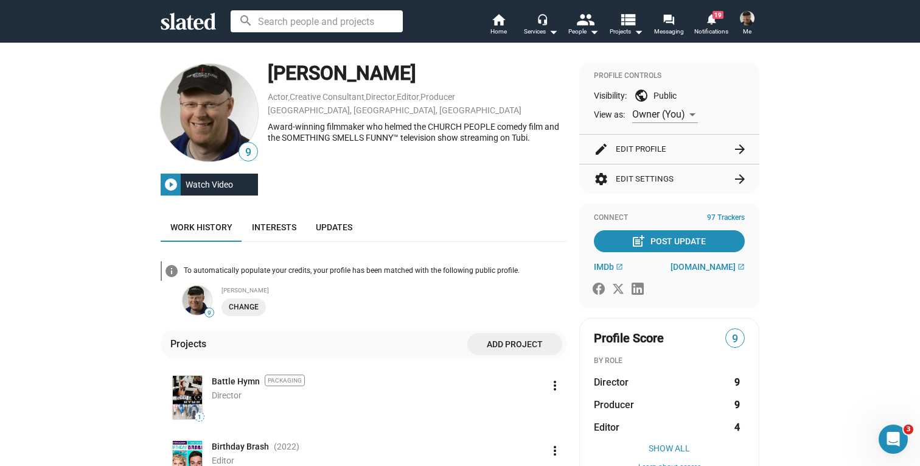
click at [188, 114] on img at bounding box center [209, 112] width 97 height 97
click at [746, 23] on img at bounding box center [747, 18] width 15 height 15
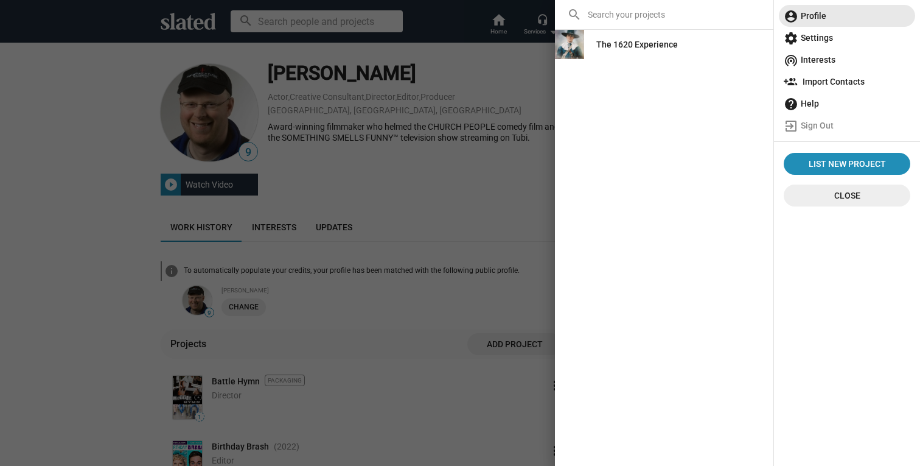
click at [807, 20] on span "account_circle Profile" at bounding box center [847, 16] width 127 height 22
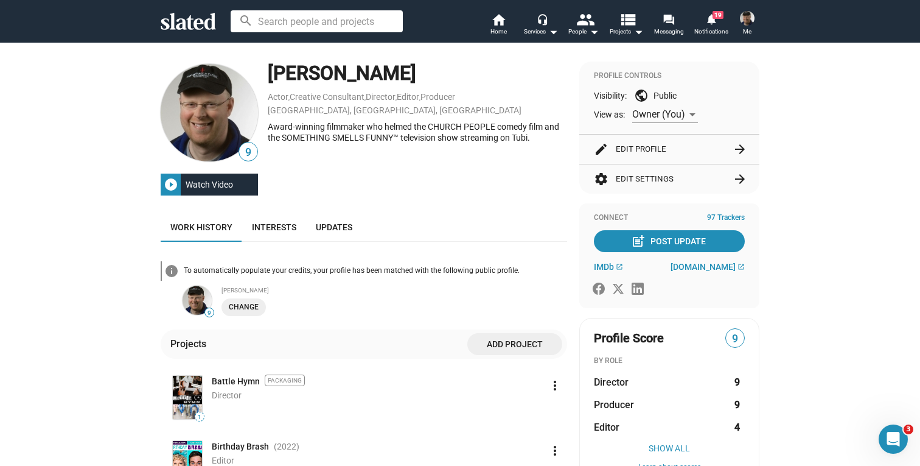
click at [201, 111] on img at bounding box center [209, 112] width 97 height 97
click at [197, 301] on img at bounding box center [197, 299] width 29 height 29
click at [245, 307] on span "Change" at bounding box center [244, 307] width 30 height 13
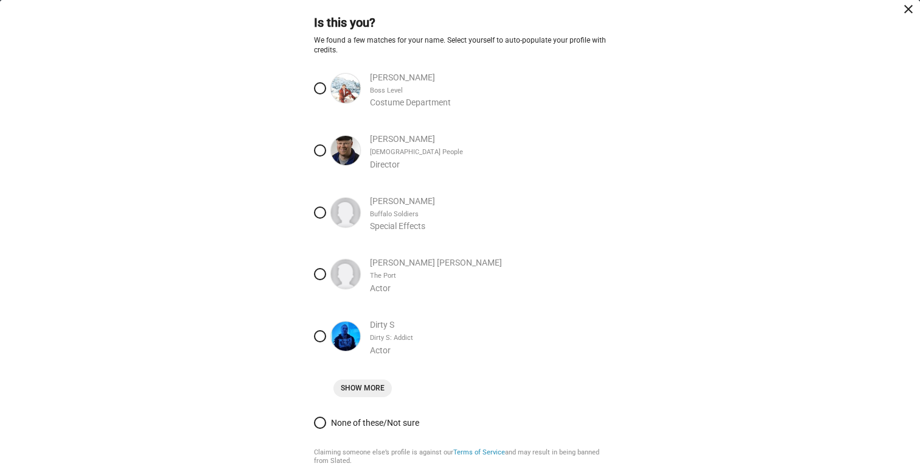
click at [315, 150] on span at bounding box center [320, 150] width 12 height 12
click at [315, 150] on input "[PERSON_NAME][DEMOGRAPHIC_DATA] People Director" at bounding box center [320, 150] width 12 height 12
radio input "true"
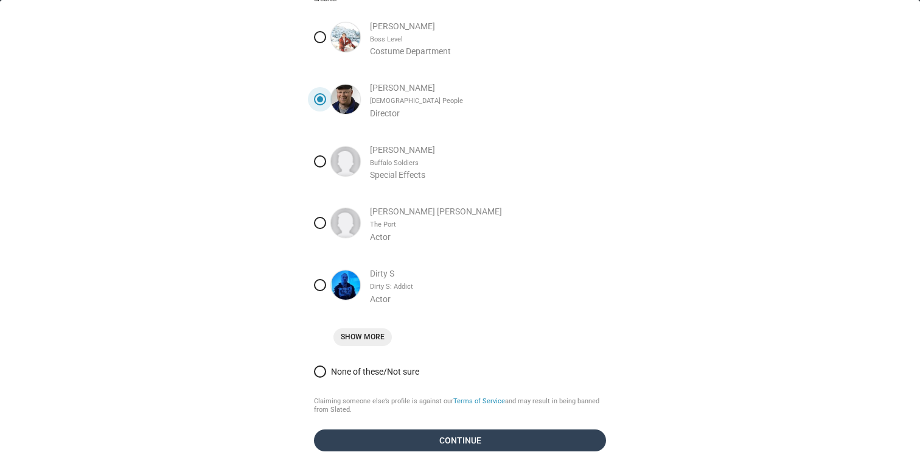
click at [470, 438] on span "Continue" at bounding box center [460, 440] width 273 height 22
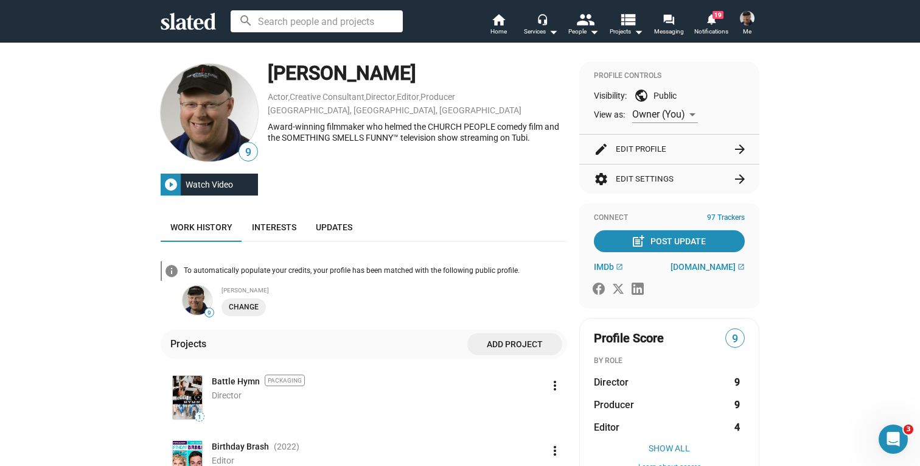
click at [181, 182] on div "Watch Video" at bounding box center [209, 184] width 57 height 22
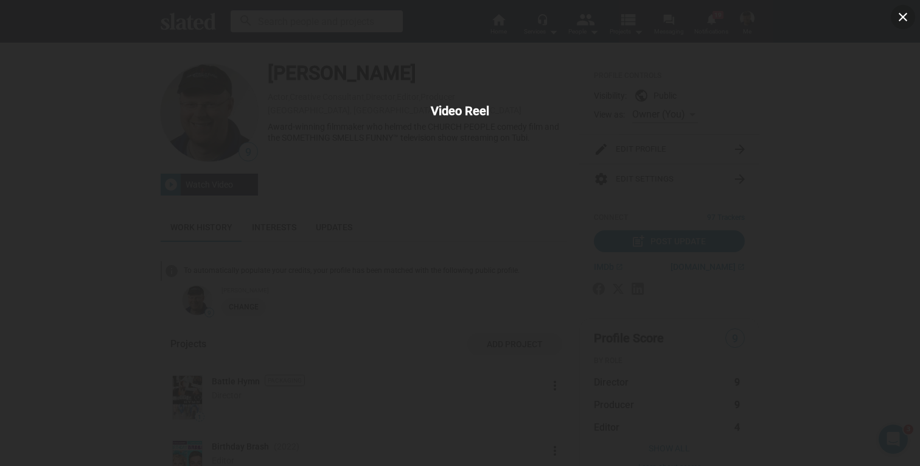
click at [907, 14] on mat-icon "close" at bounding box center [903, 17] width 15 height 15
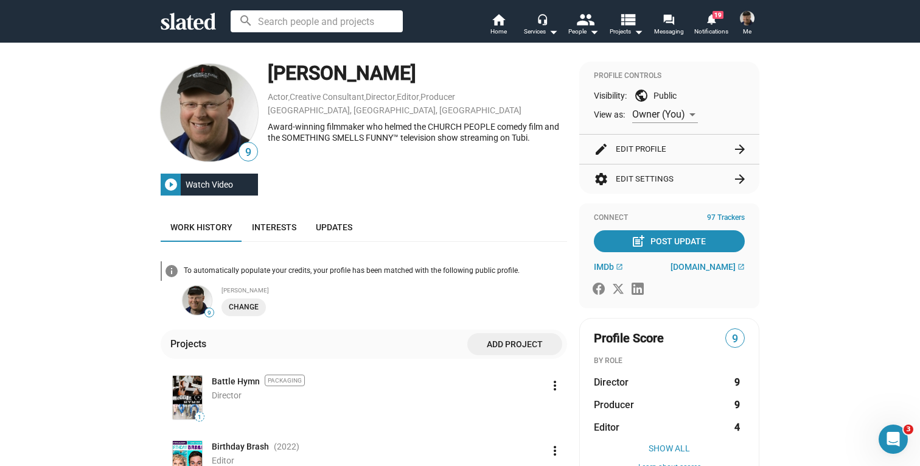
click at [745, 24] on span "Me" at bounding box center [747, 31] width 9 height 15
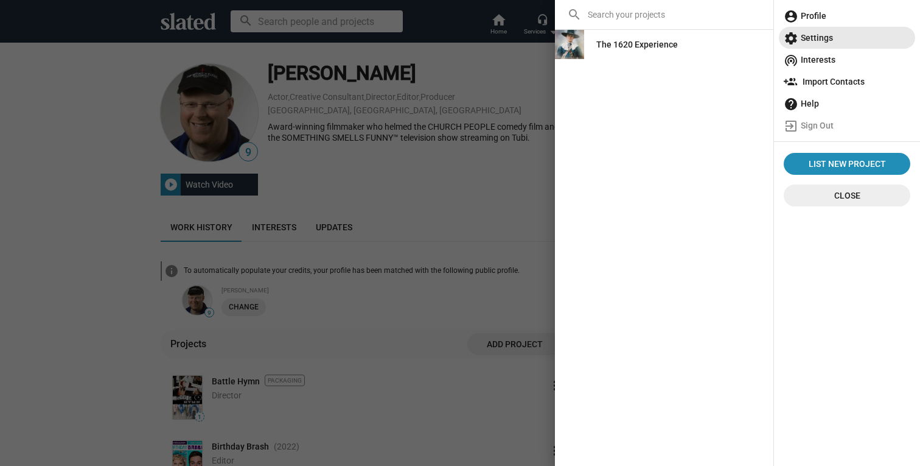
click at [814, 41] on span "settings Settings" at bounding box center [847, 38] width 127 height 22
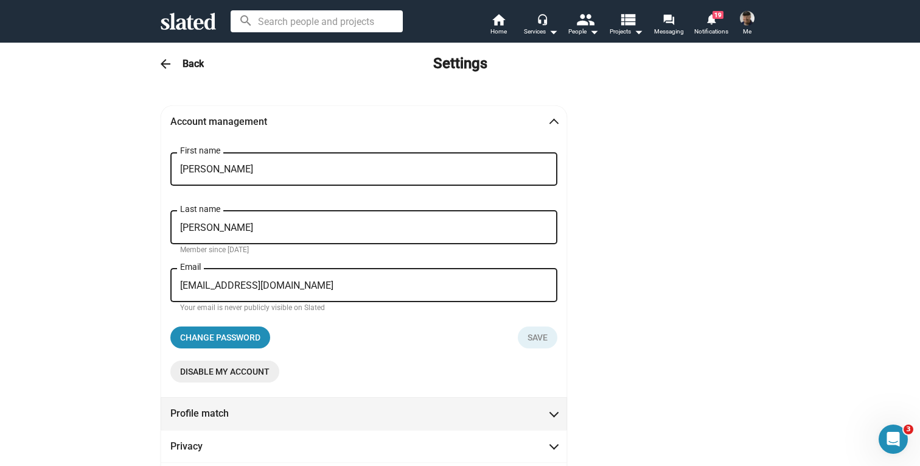
click at [372, 415] on span "Profile match" at bounding box center [363, 413] width 387 height 13
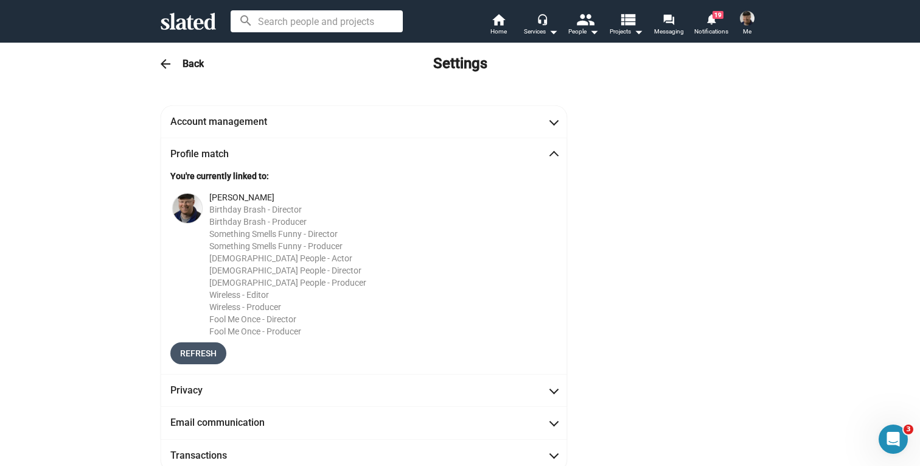
click at [198, 356] on span "Refresh" at bounding box center [198, 353] width 37 height 22
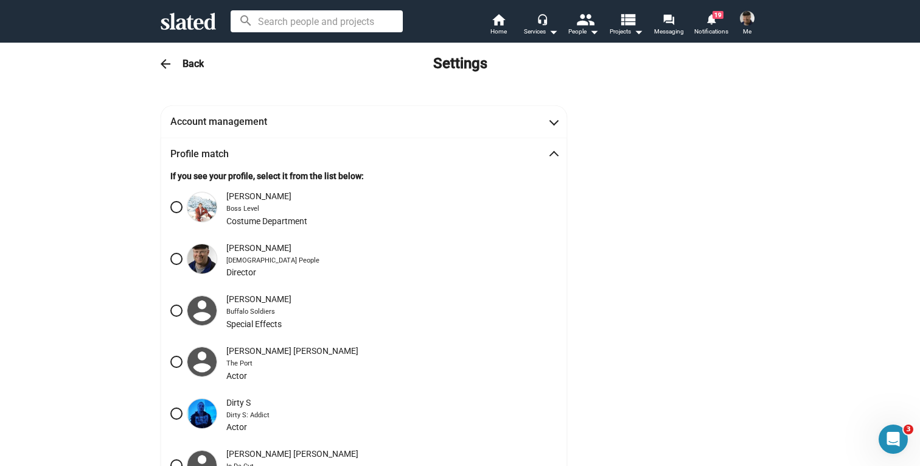
click at [172, 259] on span at bounding box center [176, 259] width 12 height 12
click at [172, 259] on input "[PERSON_NAME][DEMOGRAPHIC_DATA] People Director" at bounding box center [176, 259] width 12 height 12
radio input "true"
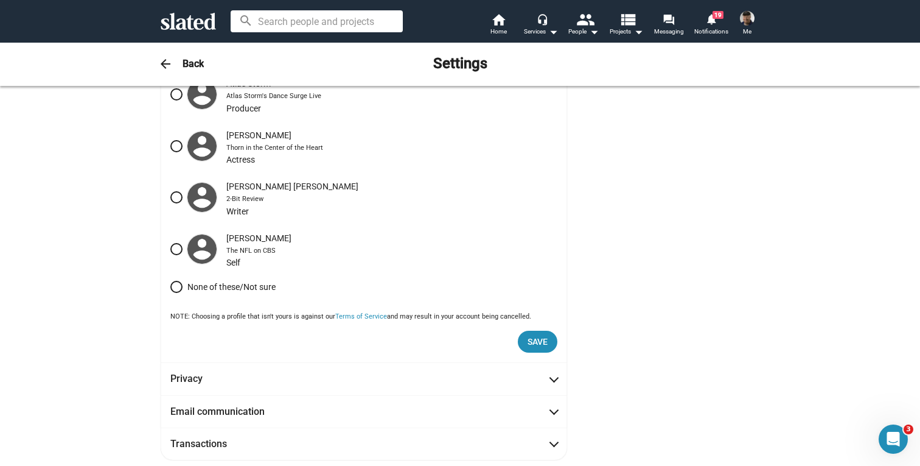
click at [542, 337] on span "Save" at bounding box center [538, 341] width 20 height 22
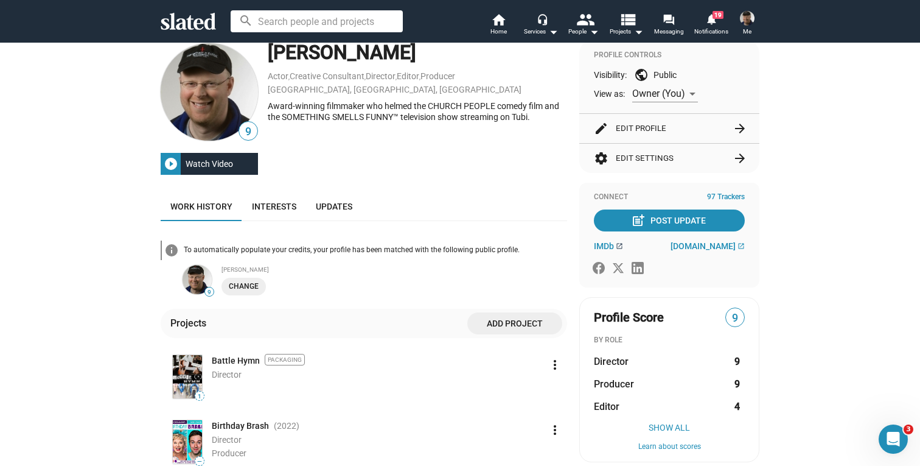
scroll to position [18, 0]
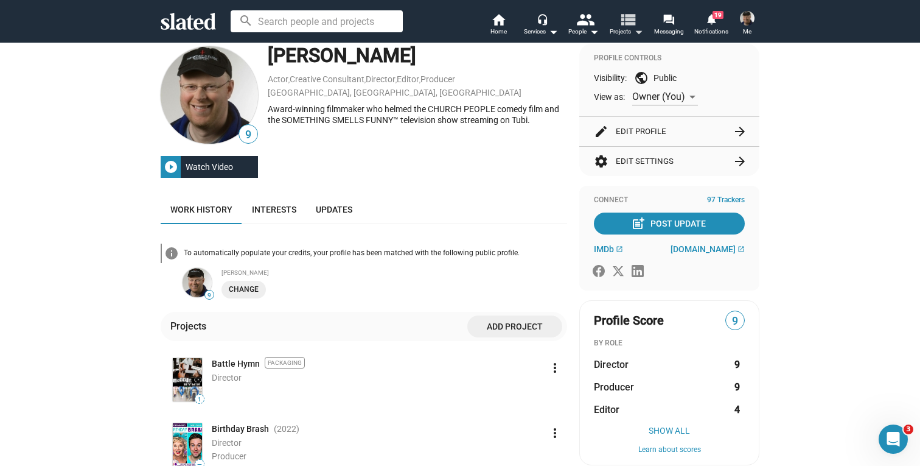
click at [639, 33] on mat-icon "arrow_drop_down" at bounding box center [638, 31] width 15 height 15
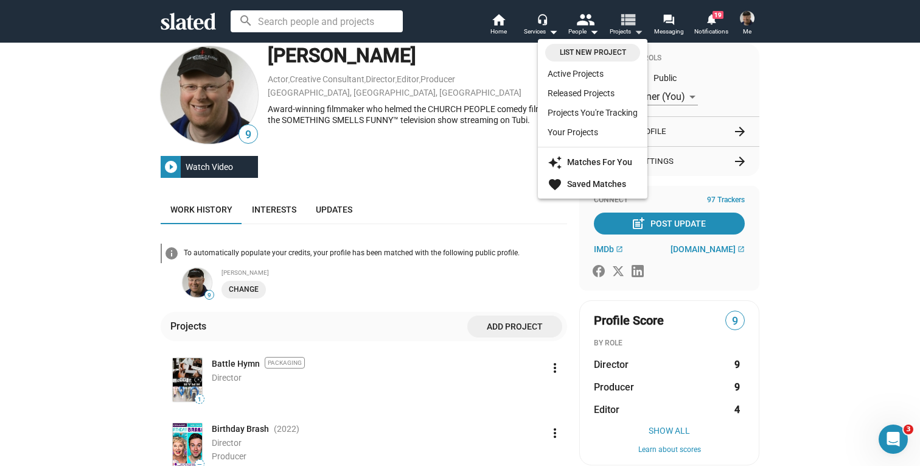
click at [639, 33] on div at bounding box center [460, 233] width 920 height 466
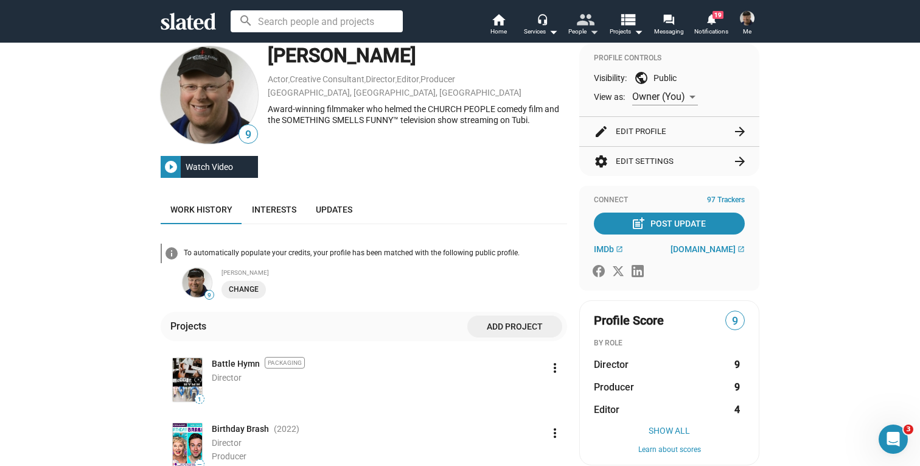
click at [593, 32] on mat-icon "arrow_drop_down" at bounding box center [594, 31] width 15 height 15
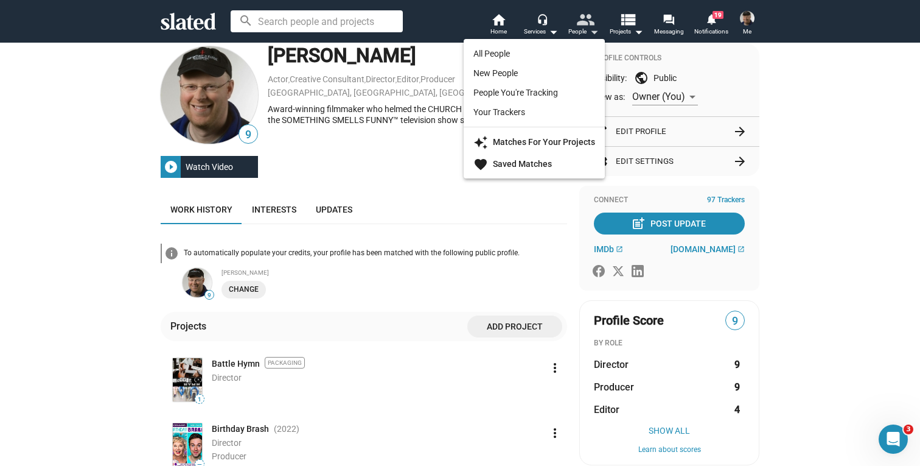
click at [593, 32] on div at bounding box center [460, 233] width 920 height 466
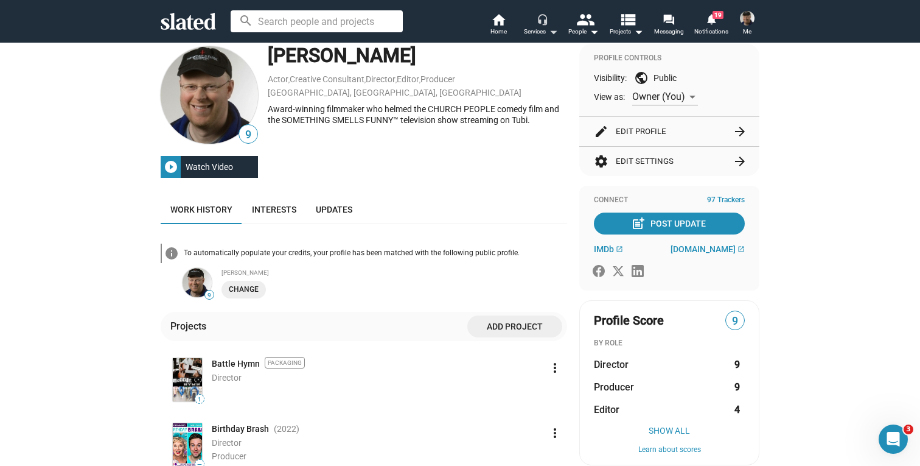
click at [554, 31] on mat-icon "arrow_drop_down" at bounding box center [553, 31] width 15 height 15
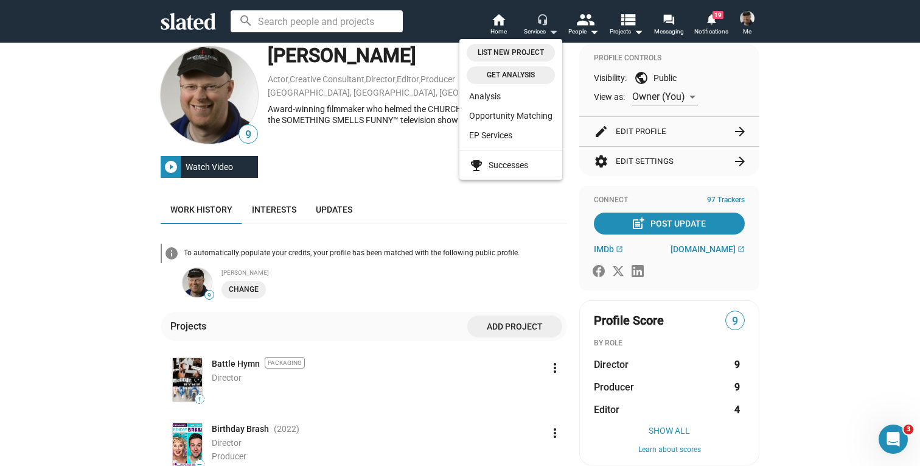
click at [554, 31] on div at bounding box center [460, 233] width 920 height 466
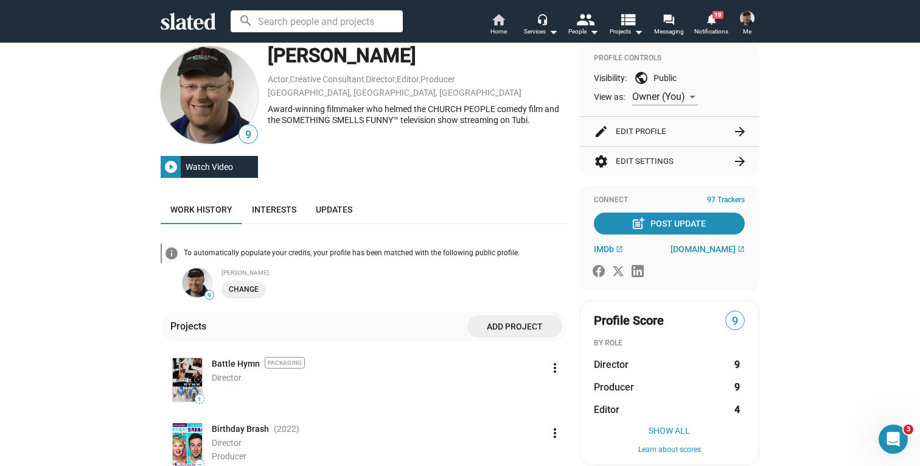
click at [502, 29] on span "Home" at bounding box center [499, 31] width 16 height 15
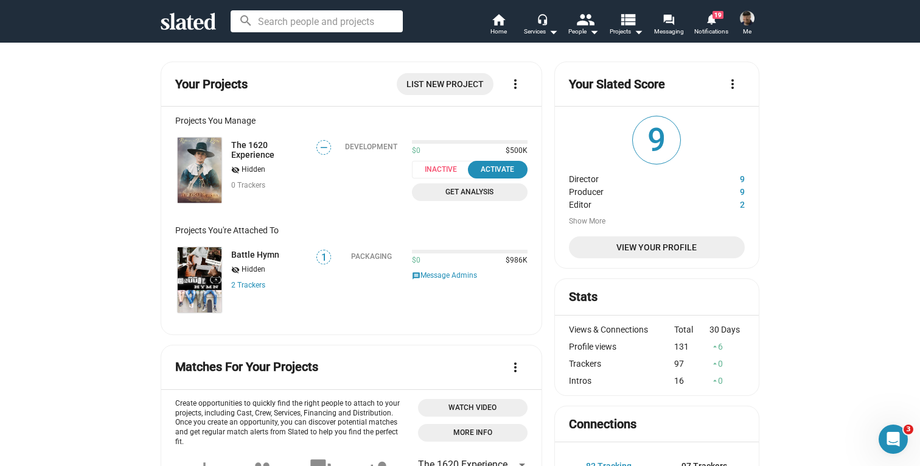
click at [727, 80] on mat-icon "more_vert" at bounding box center [732, 84] width 15 height 15
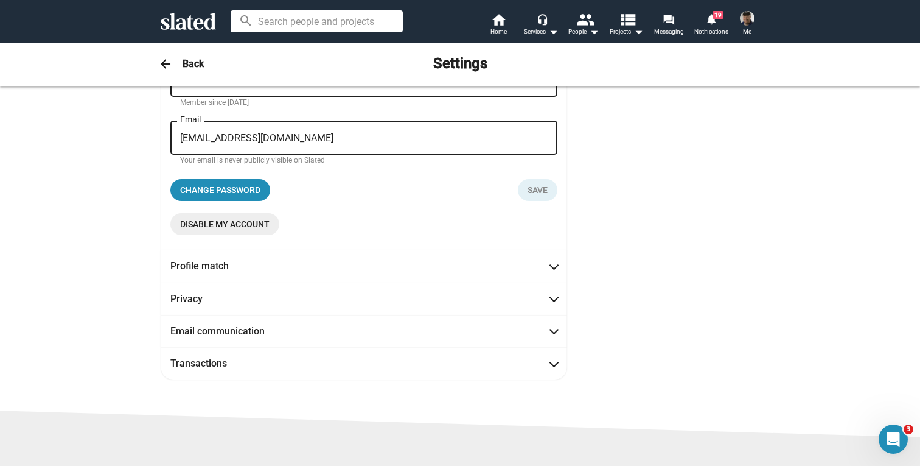
scroll to position [148, 0]
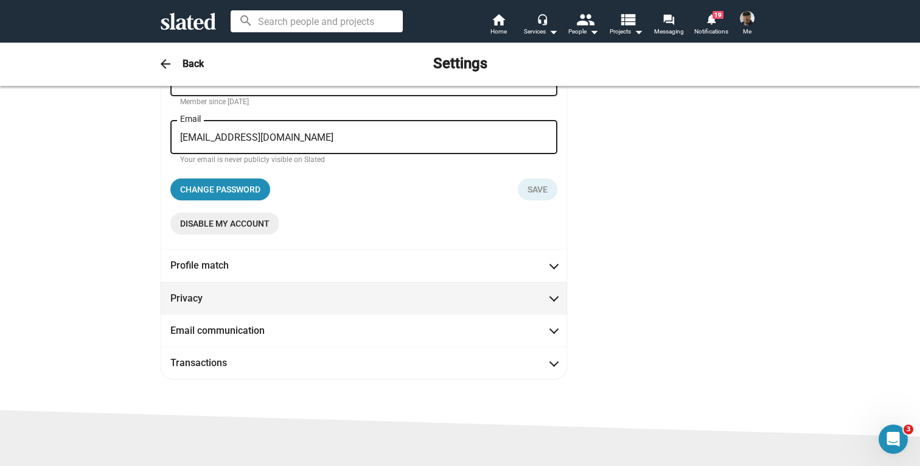
click at [554, 298] on span at bounding box center [554, 297] width 7 height 12
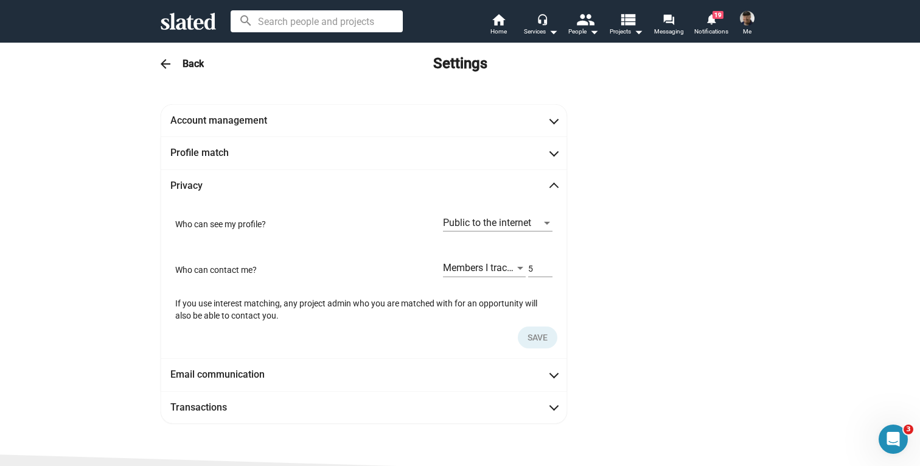
scroll to position [0, 0]
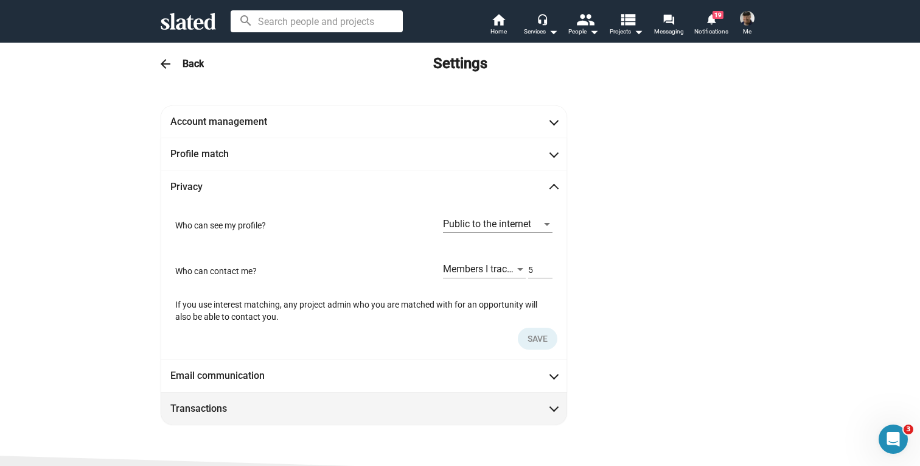
click at [551, 405] on span at bounding box center [554, 407] width 7 height 12
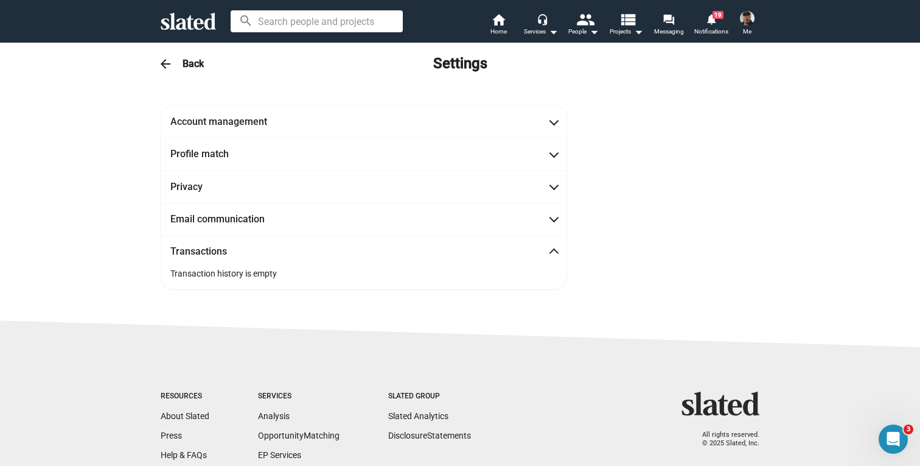
click at [747, 19] on img at bounding box center [747, 18] width 15 height 15
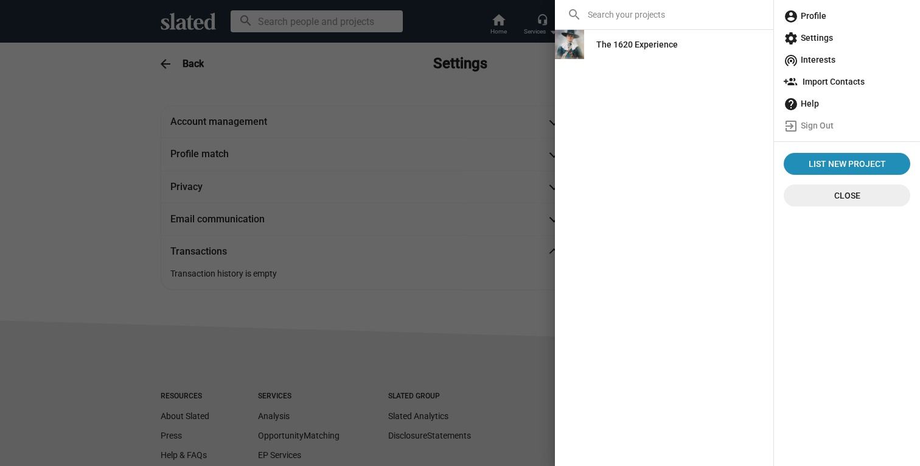
click at [805, 17] on span "account_circle Profile" at bounding box center [847, 16] width 127 height 22
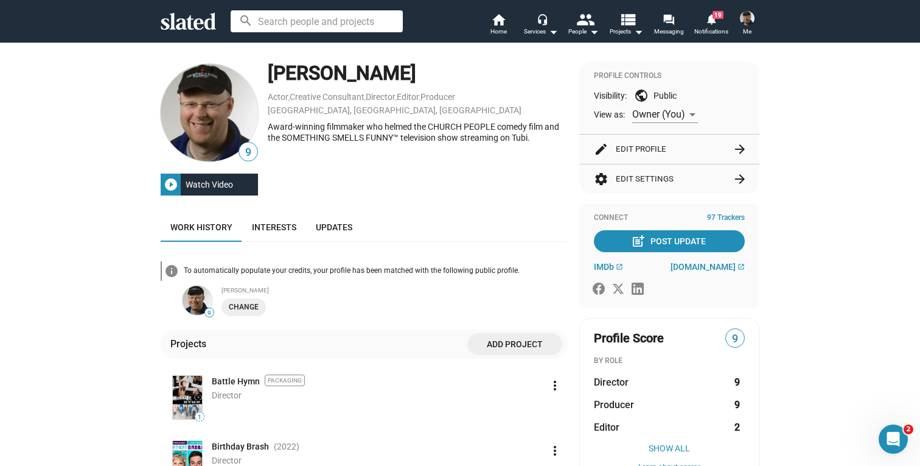
click at [211, 127] on img at bounding box center [209, 112] width 97 height 97
click at [517, 133] on div "Award-winning filmmaker who helmed the CHURCH PEOPLE comedy film and the SOMETH…" at bounding box center [417, 132] width 299 height 23
click at [688, 148] on button "edit Edit Profile arrow_forward" at bounding box center [669, 148] width 151 height 29
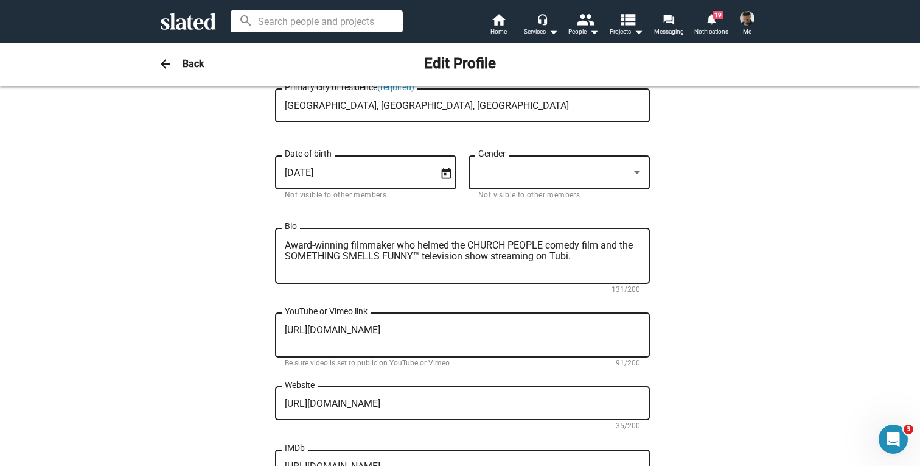
scroll to position [234, 0]
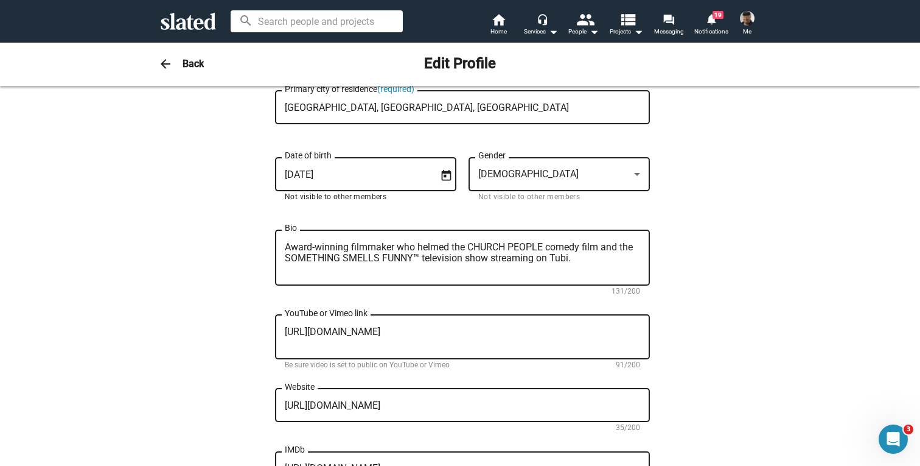
click at [299, 174] on input "1/22/1972" at bounding box center [357, 174] width 145 height 11
click at [372, 177] on input "1/21/1972" at bounding box center [357, 174] width 145 height 11
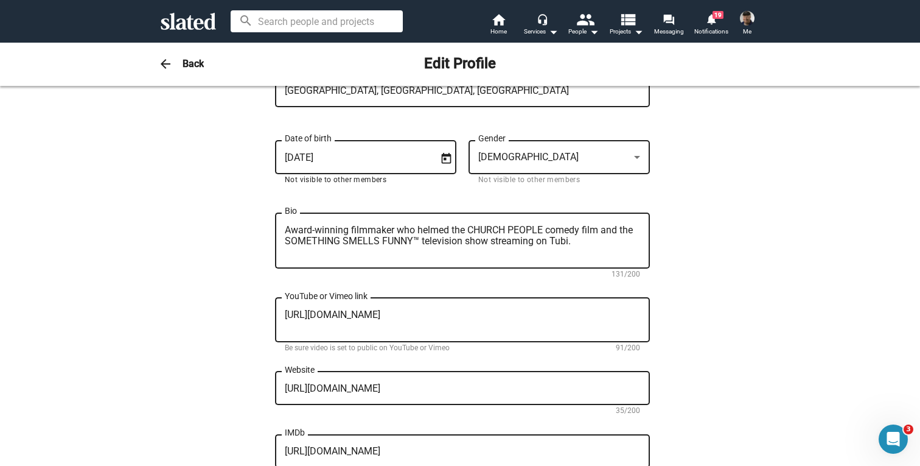
scroll to position [251, 0]
type input "1/21/1972"
drag, startPoint x: 571, startPoint y: 242, endPoint x: 156, endPoint y: 194, distance: 417.8
click at [161, 194] on div "Change Image Change Image Christopher Shawn First name (required) Shaw Last nam…" at bounding box center [460, 304] width 599 height 901
paste textarea "Winning Filmmaker | Creative Mentor | Making Movies and Coaching Actors, Filmma…"
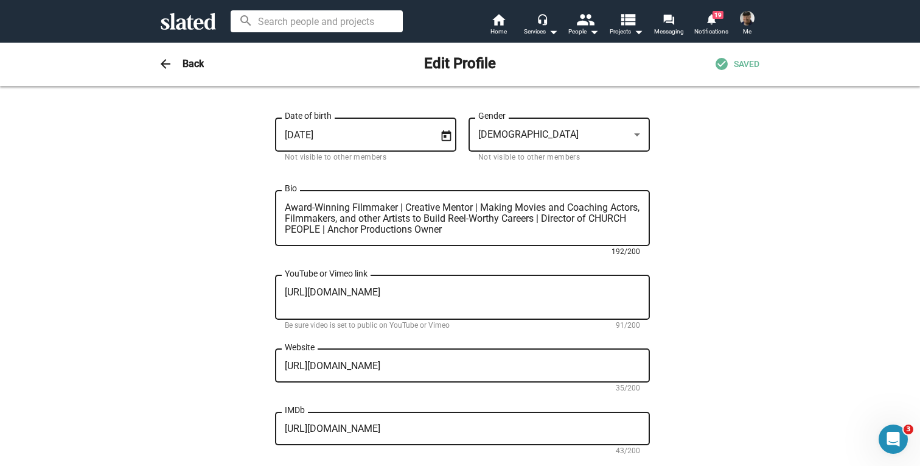
scroll to position [285, 0]
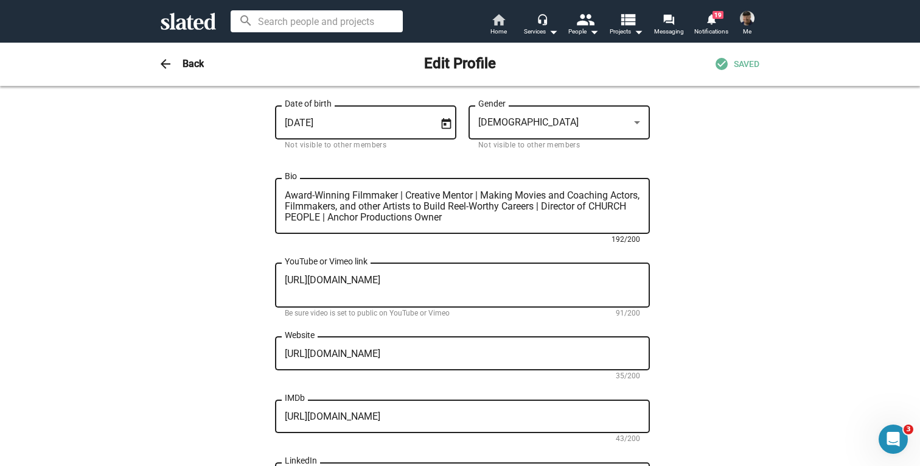
type textarea "Award-Winning Filmmaker | Creative Mentor | Making Movies and Coaching Actors, …"
drag, startPoint x: 547, startPoint y: 291, endPoint x: 107, endPoint y: 245, distance: 443.0
click at [107, 245] on div "Change Image Change Image Christopher Shawn First name (required) Shaw Last nam…" at bounding box center [460, 275] width 920 height 950
paste textarea "SHZEmBFCcY&list=PLrrVkTUiQxtN_zxPhw9JQoPpAXOQKO01p"
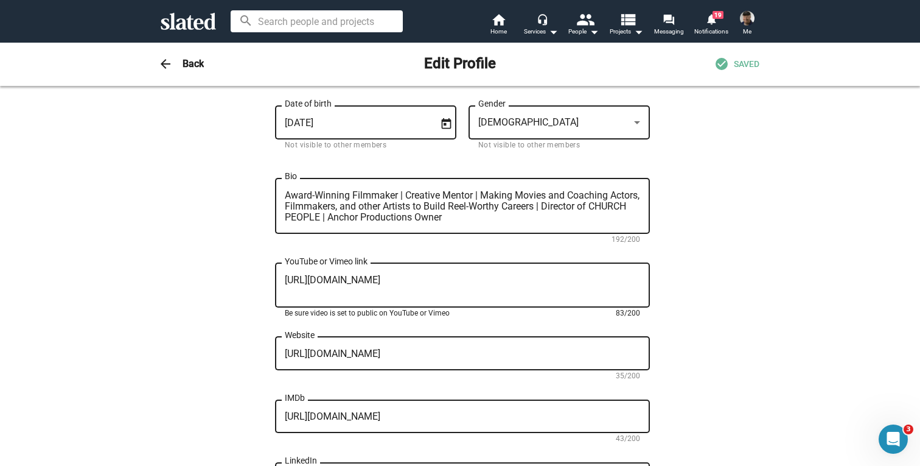
type textarea "https://www.youtube.com/watch?v=NSHZEmBFCcY&list=PLrrVkTUiQxtN_zxPhw9JQoPpAXOQK…"
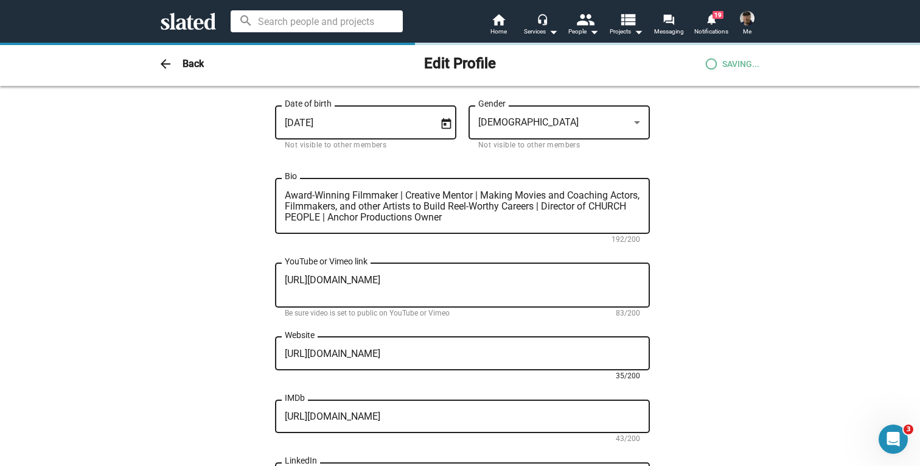
drag, startPoint x: 296, startPoint y: 358, endPoint x: 259, endPoint y: 374, distance: 41.2
click at [296, 358] on textarea "http://www.ChristopherShawnShaw.com" at bounding box center [462, 353] width 355 height 11
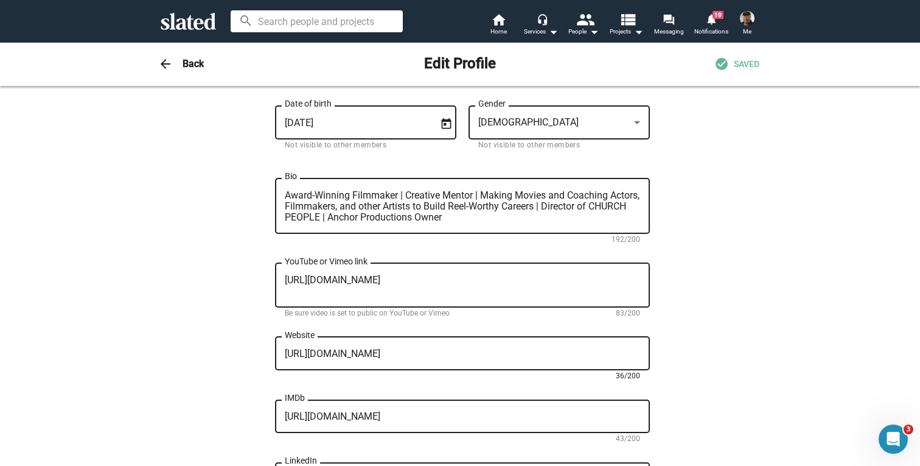
click at [337, 355] on textarea "https://www.ChristopherShawnShaw.com" at bounding box center [462, 353] width 355 height 11
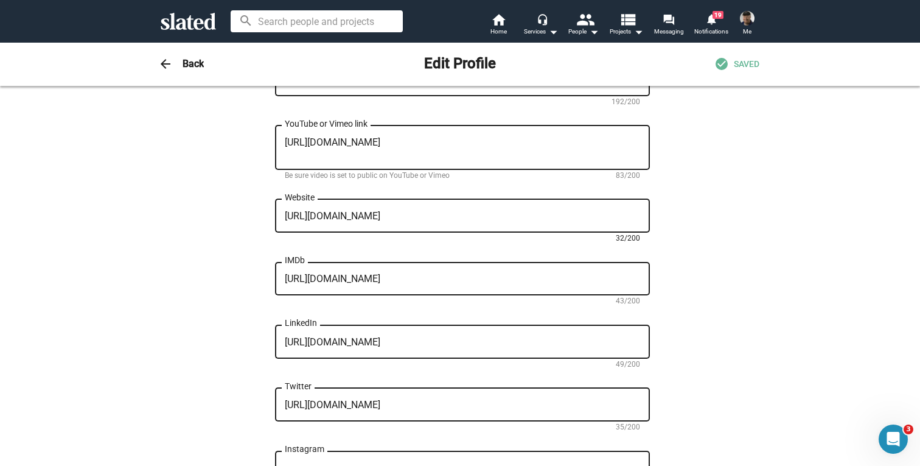
scroll to position [424, 0]
type textarea "https://ChristopherShawnShaw.com"
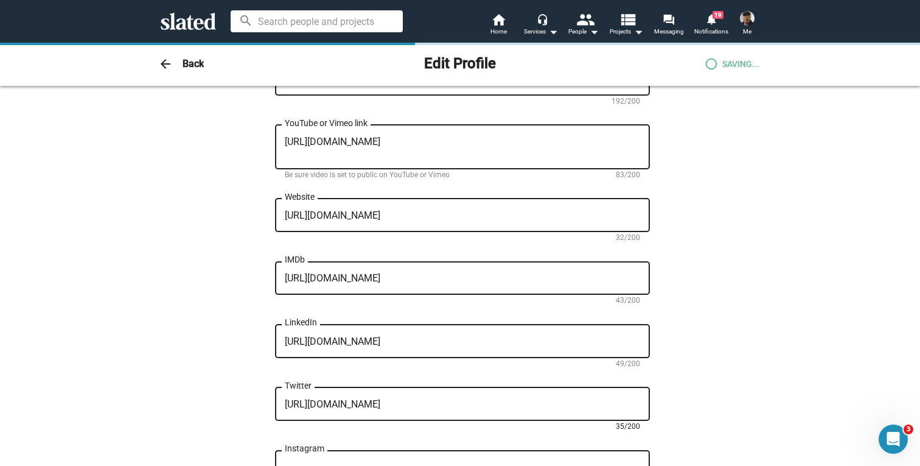
scroll to position [0, 0]
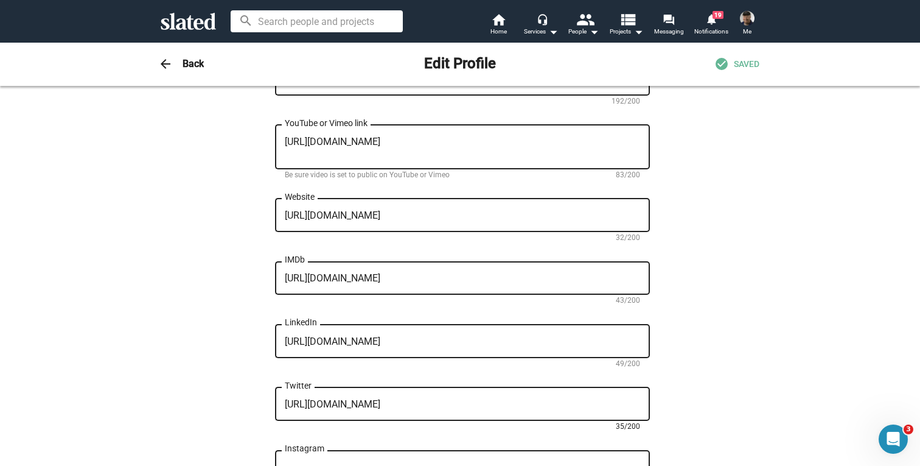
drag, startPoint x: 312, startPoint y: 409, endPoint x: 384, endPoint y: 401, distance: 72.2
click at [364, 408] on textarea "https://www.twitter.com/directorCSS" at bounding box center [462, 404] width 355 height 11
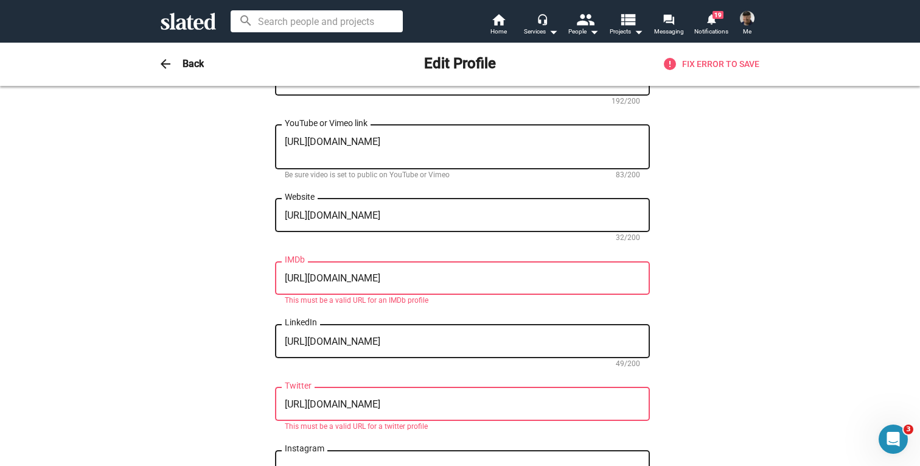
click at [433, 408] on textarea "https://X.com/directorCSS" at bounding box center [462, 404] width 355 height 11
type textarea "https://X.com/directorCSS"
click at [297, 282] on textarea "http://www.imdb.com/video/imdb/vi1108911129" at bounding box center [462, 278] width 355 height 11
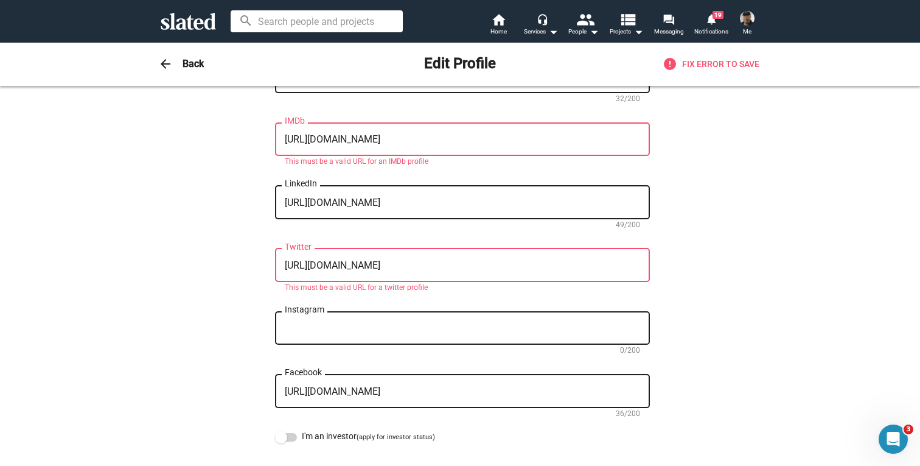
scroll to position [566, 0]
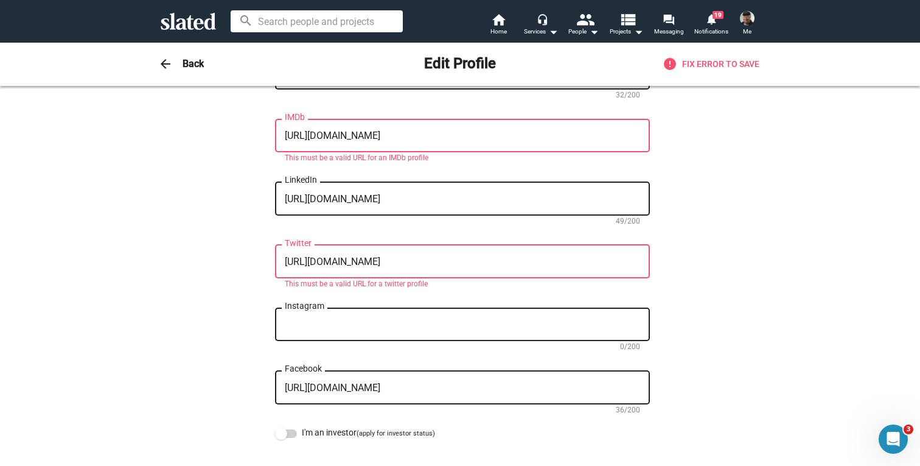
type textarea "https://www.imdb.com/video/imdb/vi1108911129"
click at [402, 330] on textarea "Instagram" at bounding box center [462, 324] width 355 height 11
type textarea "https://instagram.com/directorcss"
click at [337, 393] on textarea "https://www.facebook.com/directorCSS" at bounding box center [462, 387] width 355 height 11
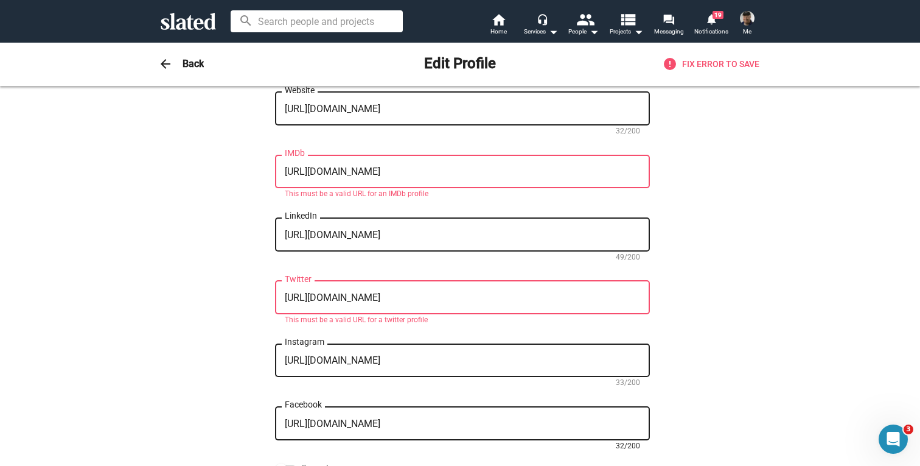
scroll to position [526, 0]
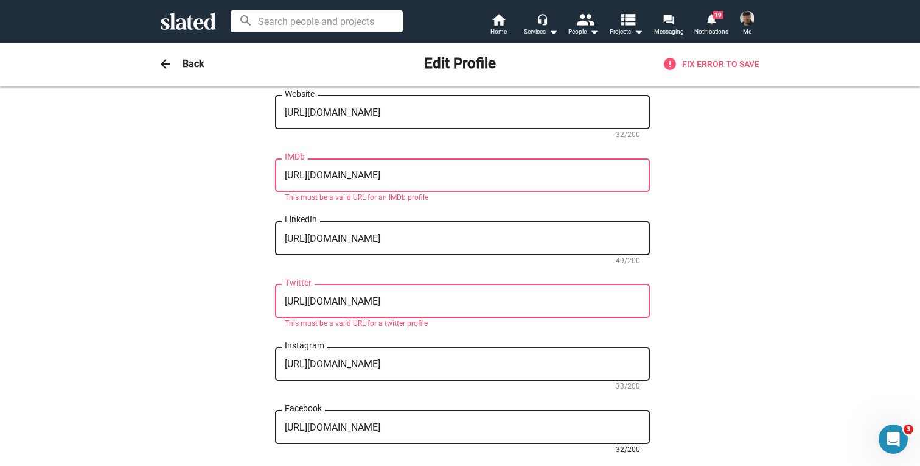
type textarea "https://facebook.com/directorCSS"
click at [337, 240] on textarea "https://www.linkedin.com/in/christophershawnshaw/" at bounding box center [462, 238] width 355 height 11
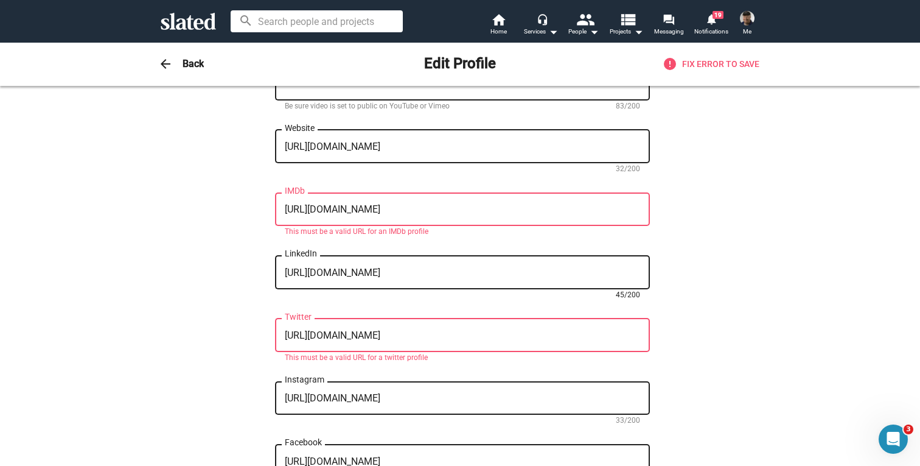
scroll to position [489, 0]
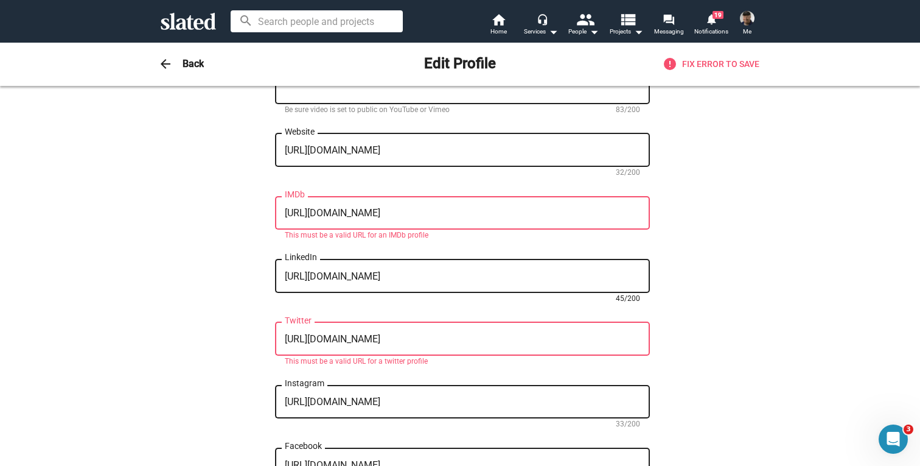
type textarea "https://linkedin.com/in/christophershawnshaw/"
click at [503, 218] on textarea "https://www.imdb.com/video/imdb/vi1108911129" at bounding box center [462, 213] width 355 height 11
click at [336, 217] on textarea "https://www.imdb.com/video/imdb/vi1108911129" at bounding box center [462, 213] width 355 height 11
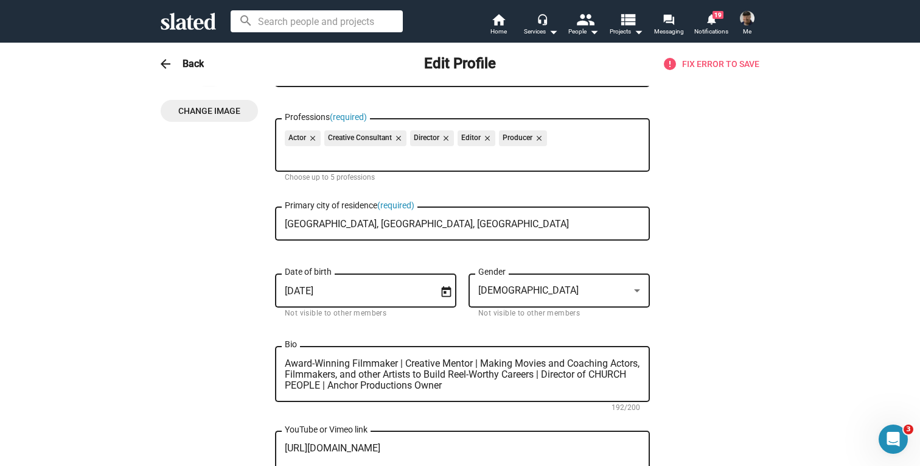
scroll to position [0, 0]
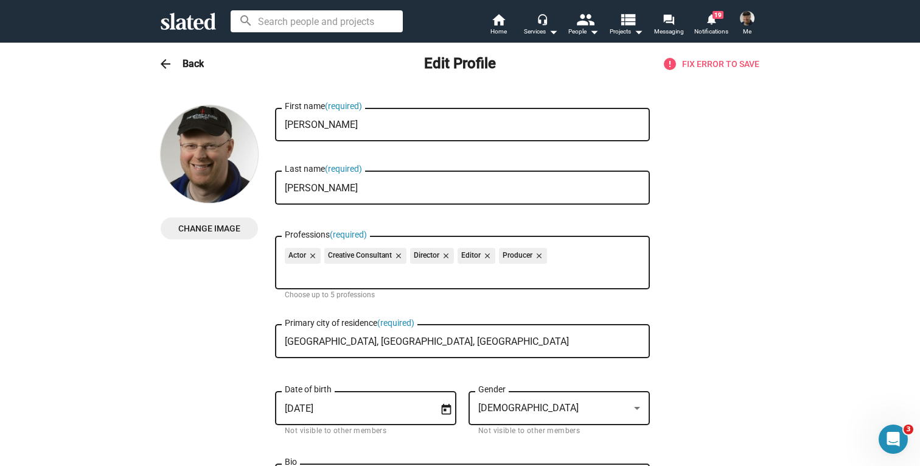
type textarea "https://imdb.com/video/imdb/vi1108911129"
click at [212, 226] on span "Change Image" at bounding box center [209, 228] width 78 height 22
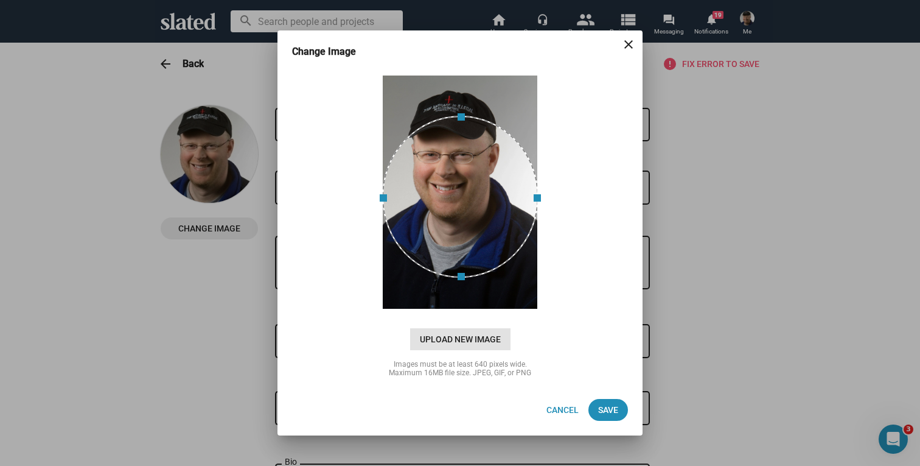
click at [474, 337] on span "Upload New Image" at bounding box center [460, 339] width 100 height 22
click at [474, 313] on input "cloud_upload Drag and drop or click to upload" at bounding box center [460, 192] width 335 height 242
type input "C:\fakepath\CHRISTOPHER1.PNG"
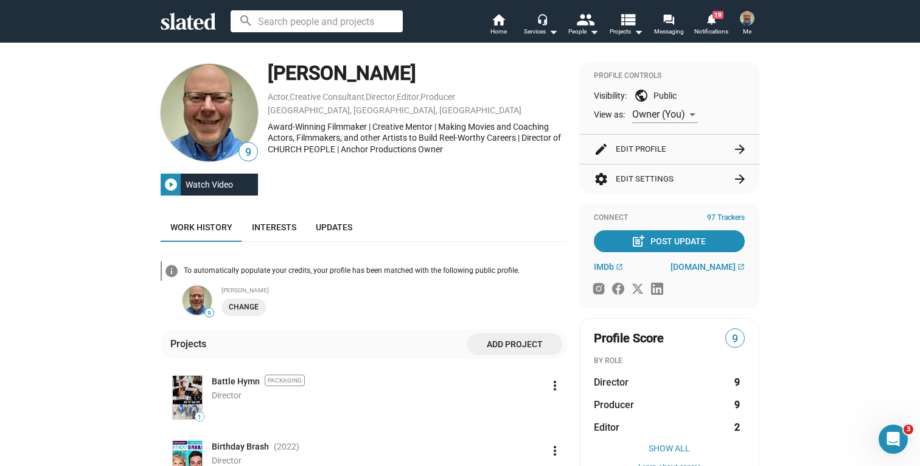
click at [679, 147] on button "edit Edit Profile arrow_forward" at bounding box center [669, 148] width 151 height 29
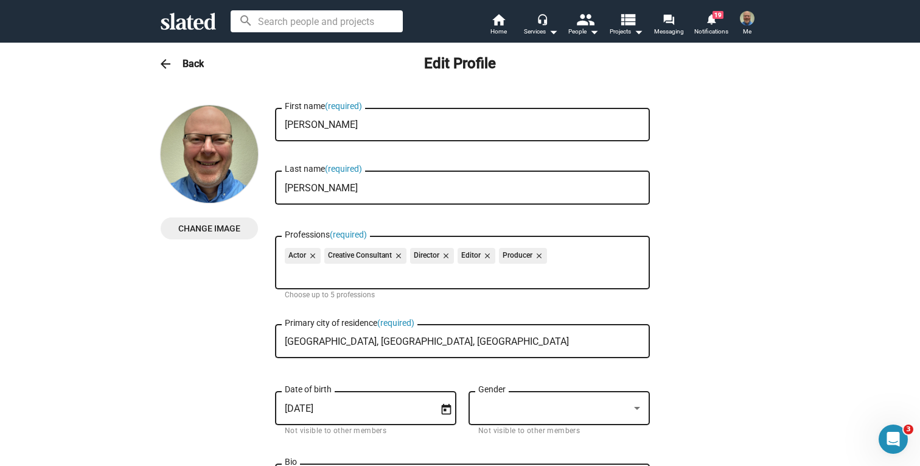
click at [184, 62] on h3 "Back" at bounding box center [193, 63] width 21 height 13
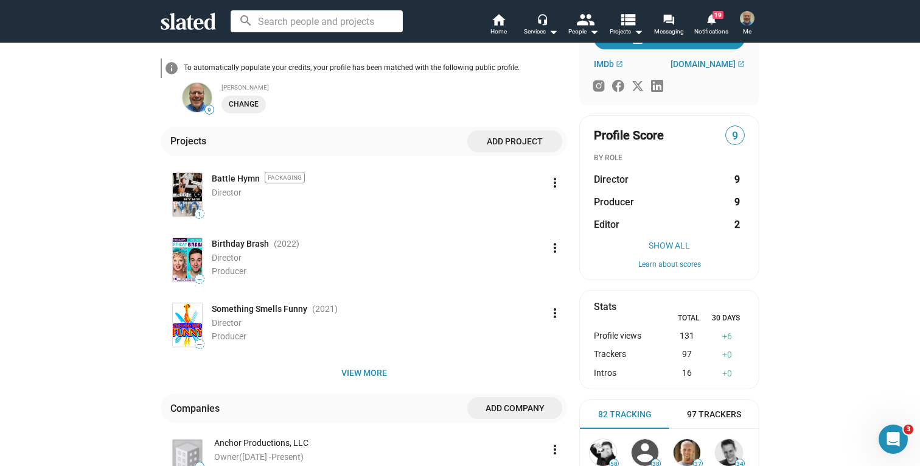
scroll to position [201, 0]
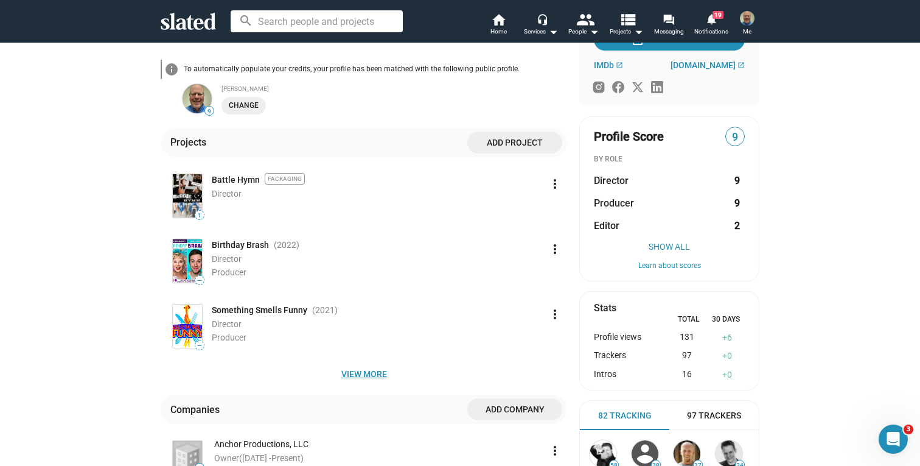
click at [372, 377] on span "View more" at bounding box center [363, 374] width 387 height 22
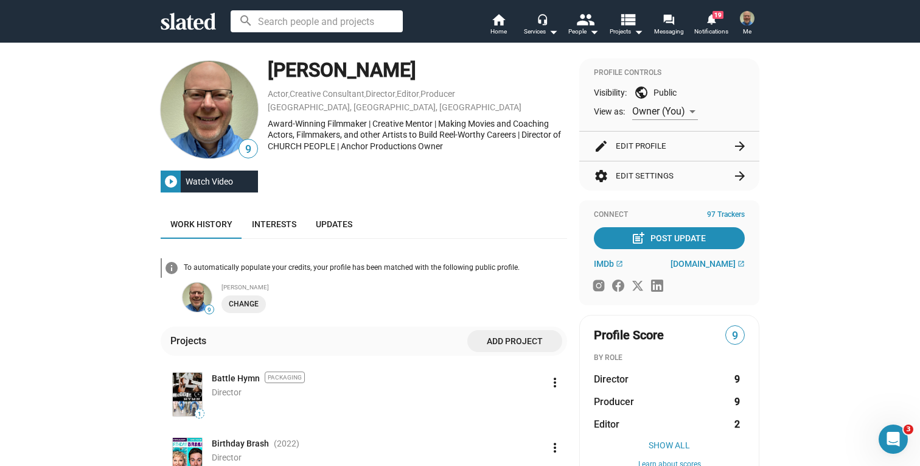
scroll to position [0, 0]
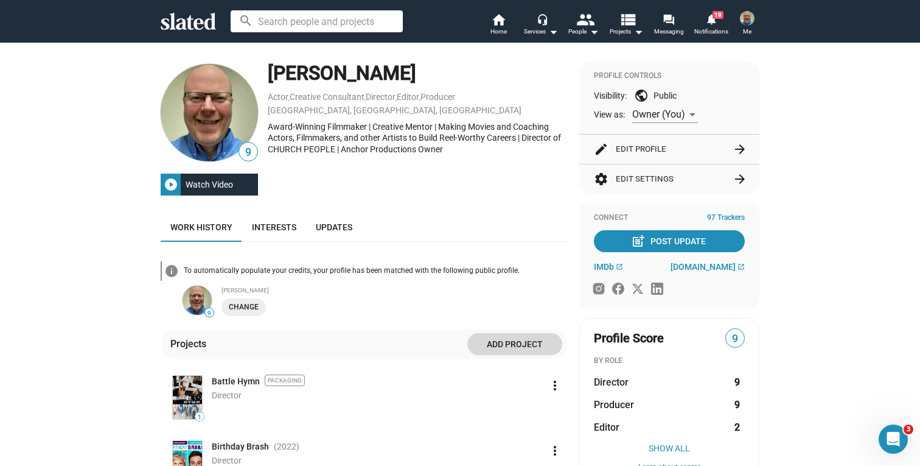
click at [512, 344] on span "Add project" at bounding box center [514, 344] width 75 height 22
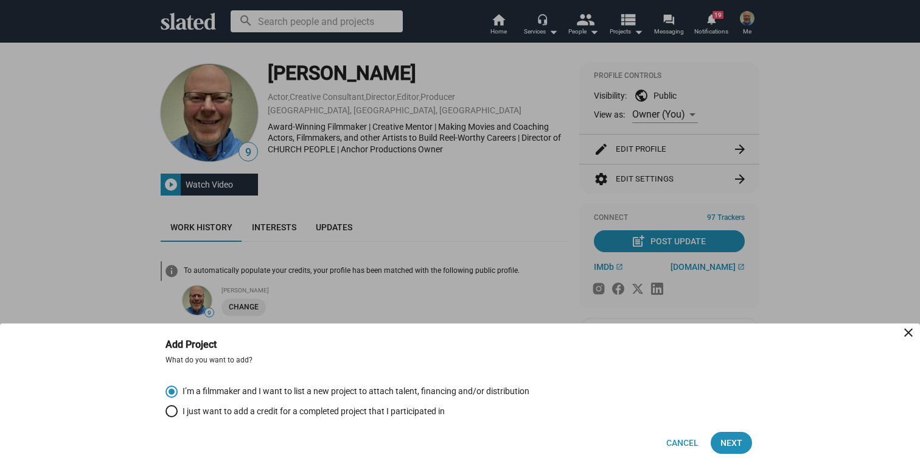
click at [171, 411] on span "Select an option" at bounding box center [172, 411] width 12 height 12
click at [171, 411] on input "I just want to add a credit for a completed project that I participated in" at bounding box center [172, 411] width 12 height 12
radio input "true"
drag, startPoint x: 727, startPoint y: 443, endPoint x: 663, endPoint y: 421, distance: 67.2
click at [727, 443] on span "Next" at bounding box center [732, 442] width 22 height 22
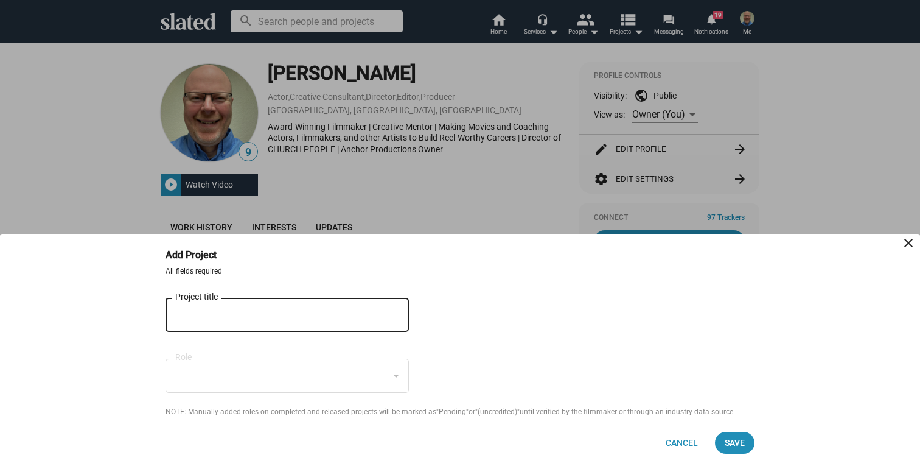
click at [217, 312] on input "Project title" at bounding box center [278, 315] width 207 height 11
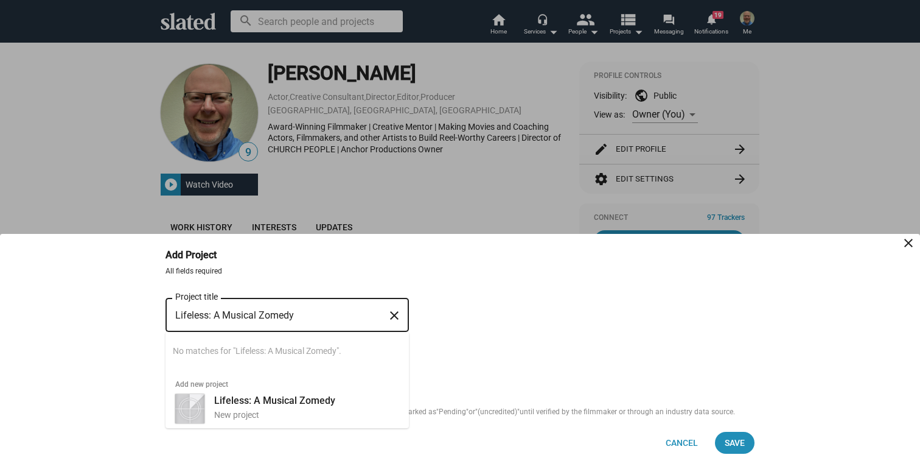
drag, startPoint x: 209, startPoint y: 316, endPoint x: 328, endPoint y: 318, distance: 119.3
click at [328, 318] on input "Lifeless: A Musical Zomedy" at bounding box center [278, 315] width 207 height 11
click at [302, 320] on input "Lifeless: A Musical Zomedy" at bounding box center [278, 315] width 207 height 11
type input "Lifeless: A Musical Zomedy"
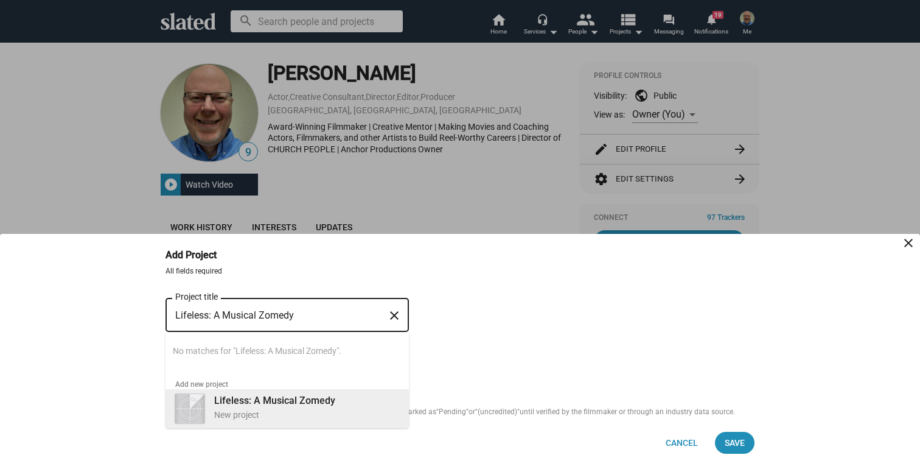
click at [259, 403] on b "Lifeless: A Musical Zomedy" at bounding box center [274, 400] width 121 height 12
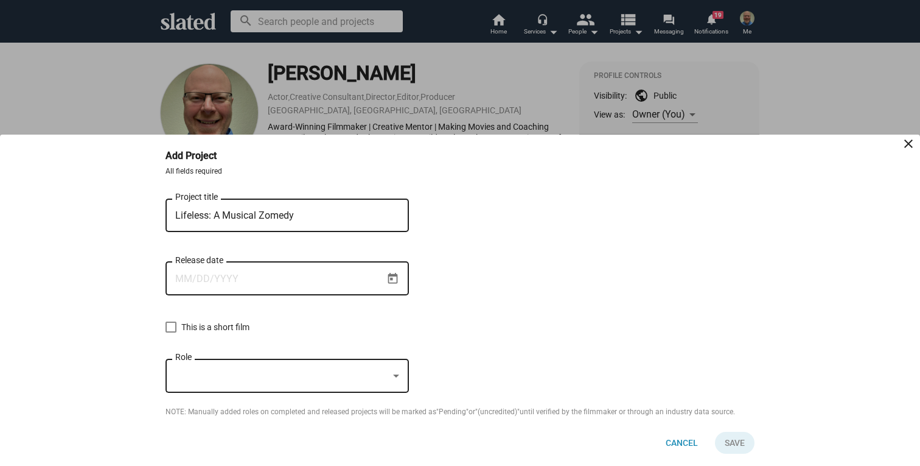
click at [241, 278] on input "Release date" at bounding box center [278, 278] width 207 height 11
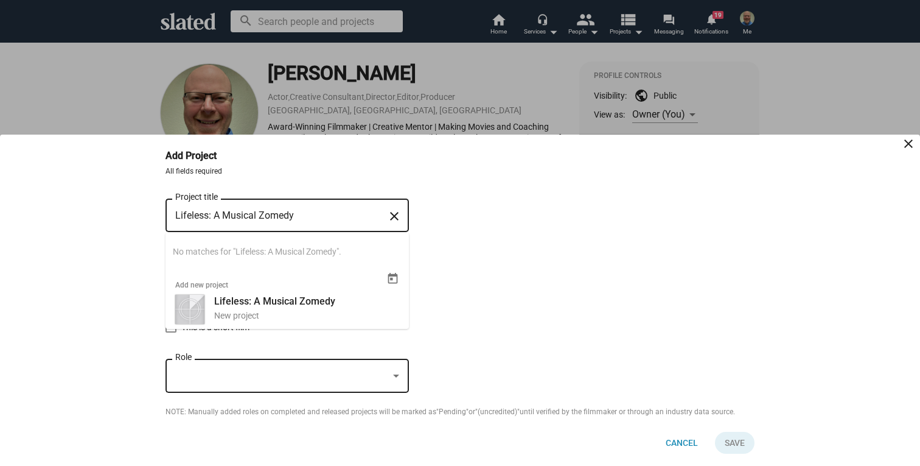
click at [304, 210] on input "Lifeless: A Musical Zomedy" at bounding box center [278, 215] width 207 height 11
click at [459, 228] on form "All fields required Lifeless: A Musical Zomedy Project title close Searching… N…" at bounding box center [460, 292] width 589 height 250
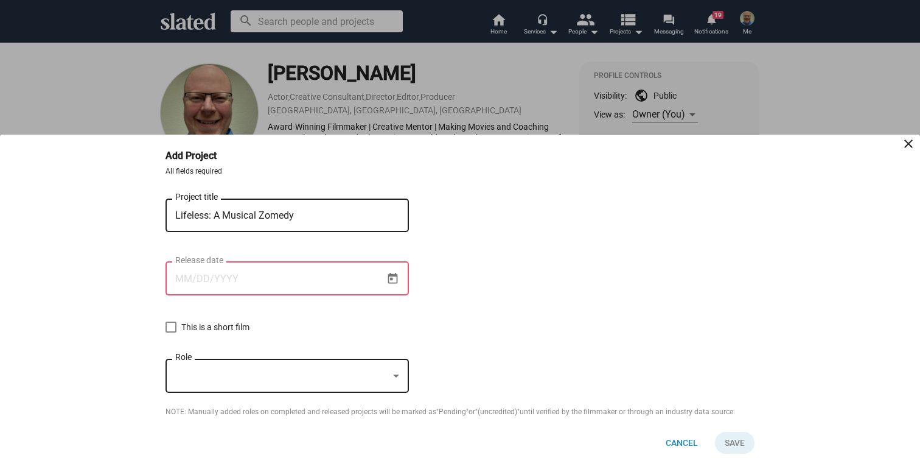
click at [263, 277] on input "Release date" at bounding box center [278, 278] width 207 height 11
click at [392, 274] on icon "Open calendar" at bounding box center [393, 278] width 10 height 11
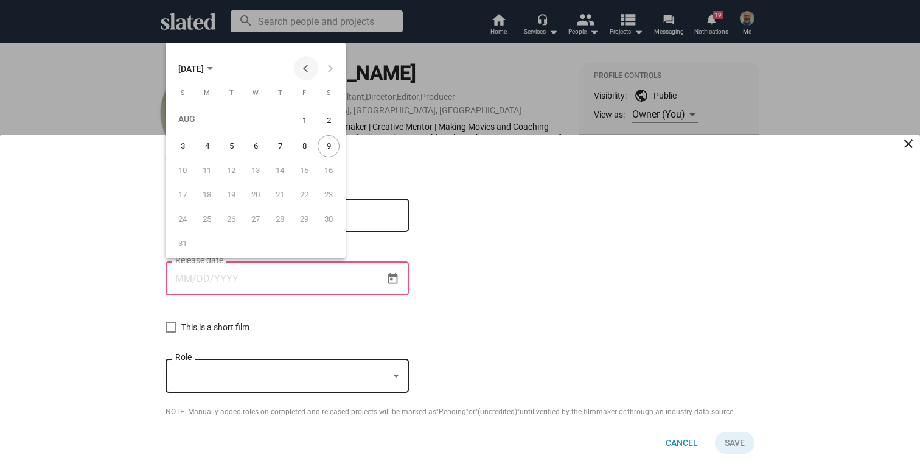
click at [307, 66] on button "Previous month" at bounding box center [306, 68] width 24 height 24
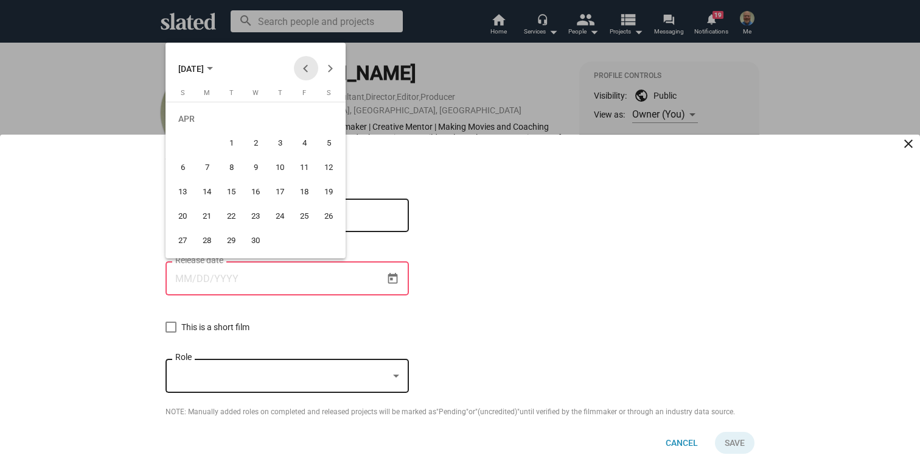
click at [307, 66] on button "Previous month" at bounding box center [306, 68] width 24 height 24
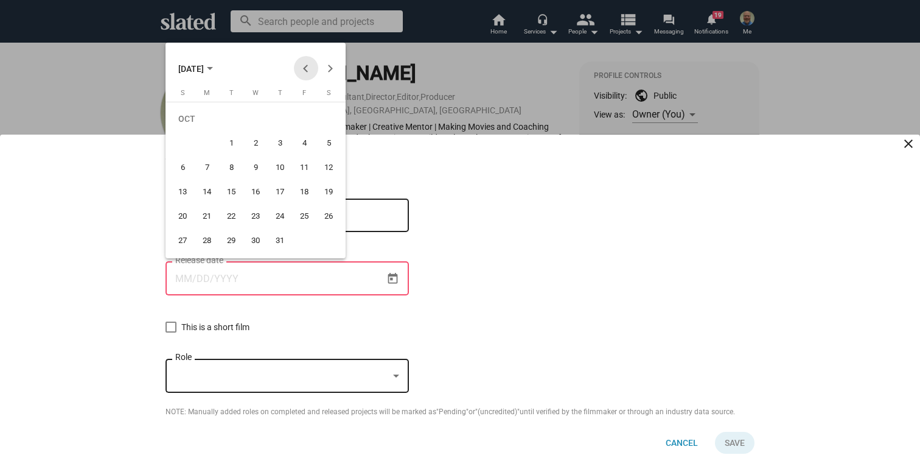
click at [307, 66] on button "Previous month" at bounding box center [306, 68] width 24 height 24
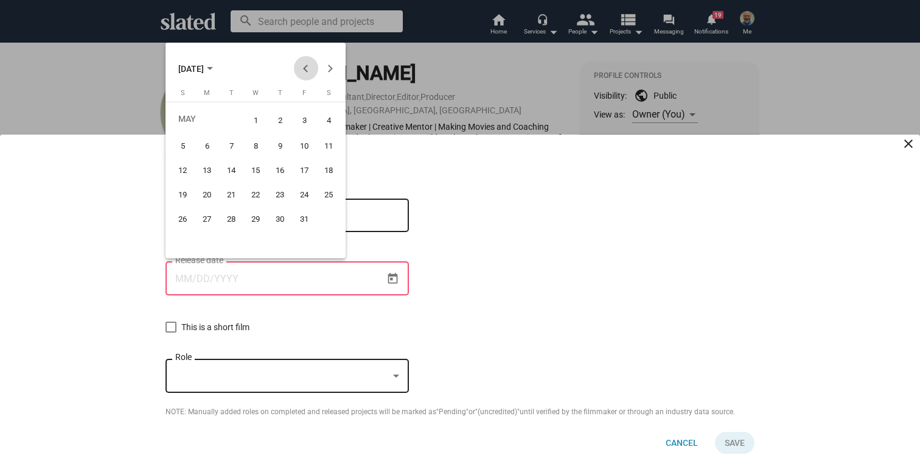
click at [307, 66] on button "Previous month" at bounding box center [306, 68] width 24 height 24
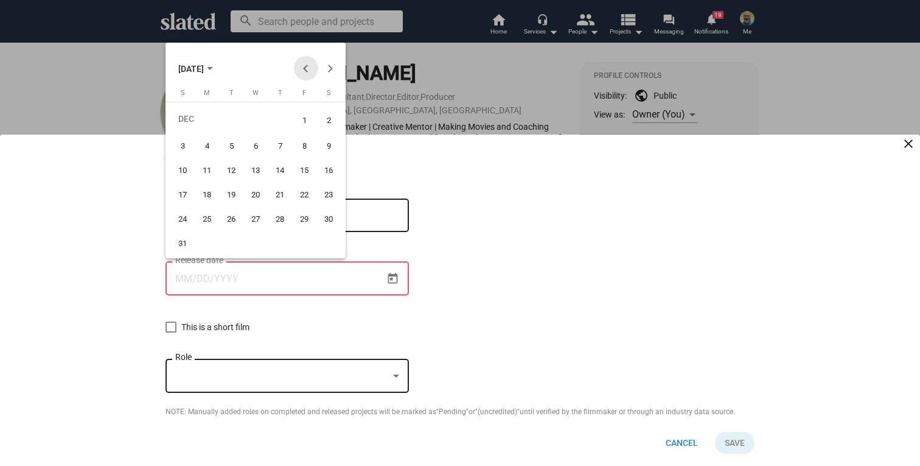
click at [307, 66] on button "Previous month" at bounding box center [306, 68] width 24 height 24
click at [329, 66] on button "Next month" at bounding box center [330, 68] width 24 height 24
click at [204, 65] on span "NOV 2023" at bounding box center [191, 69] width 26 height 10
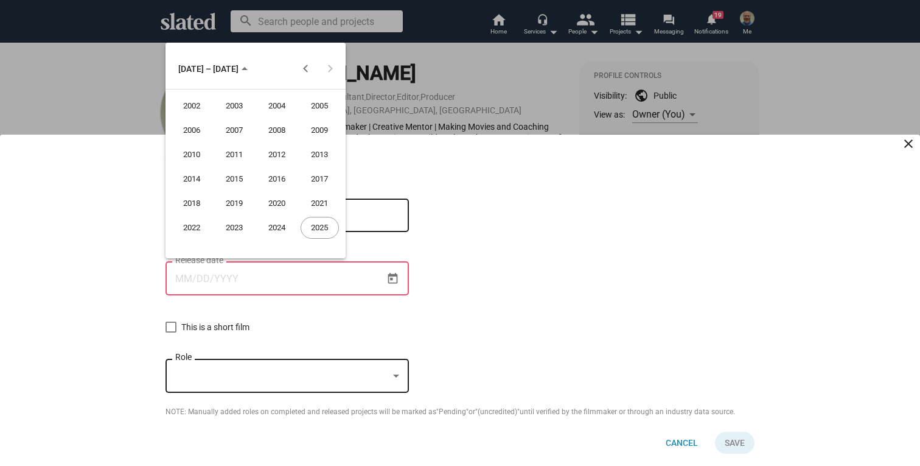
click at [539, 230] on div at bounding box center [460, 233] width 920 height 466
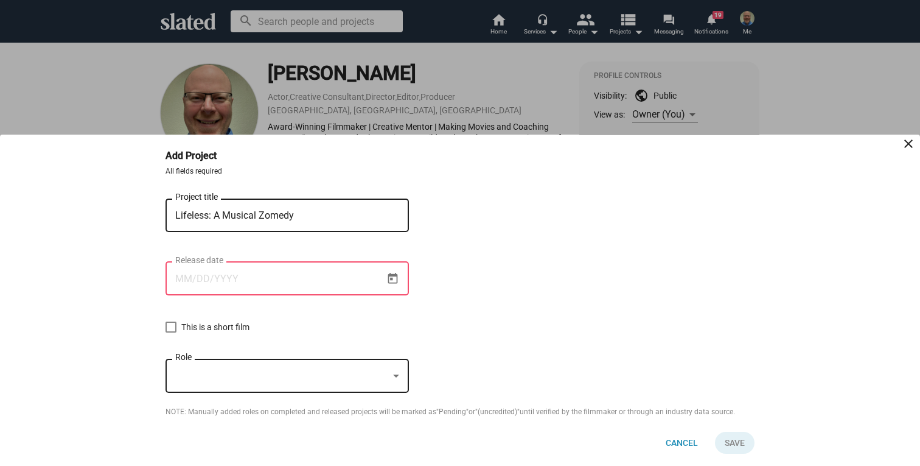
click at [251, 278] on input "Release date" at bounding box center [278, 278] width 207 height 11
click at [393, 278] on icon "Open calendar" at bounding box center [393, 278] width 10 height 11
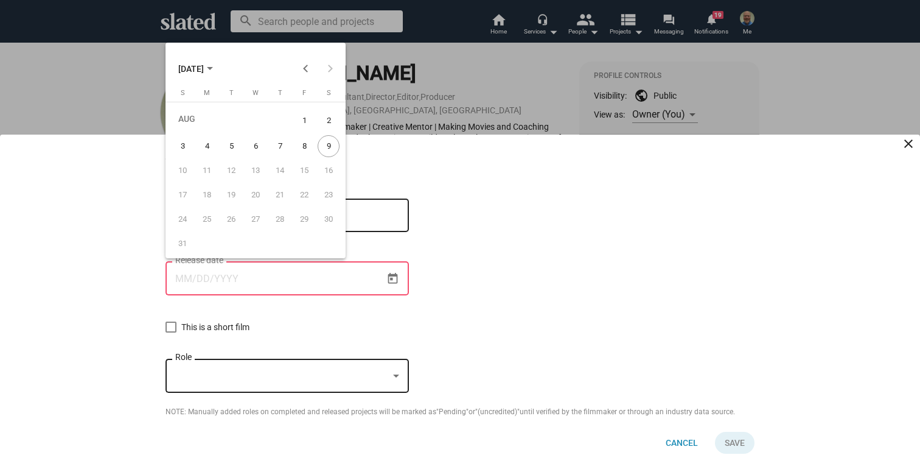
click at [213, 68] on span "AUG 2025" at bounding box center [195, 68] width 35 height 23
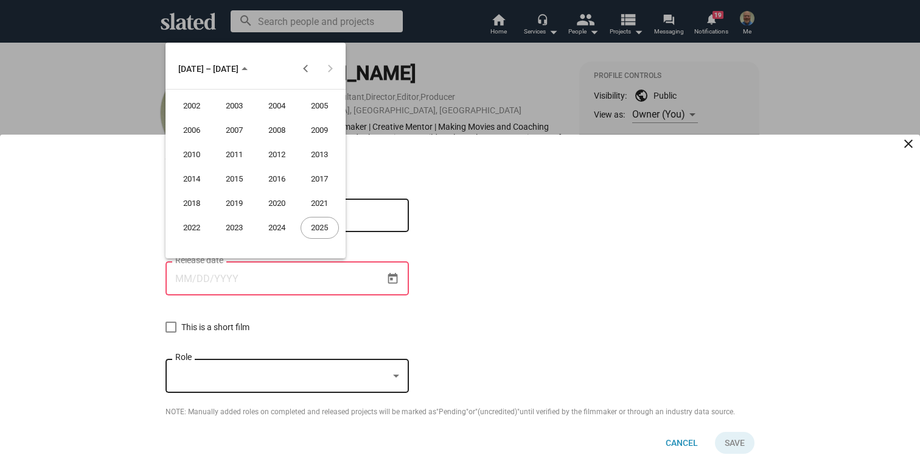
click at [236, 108] on div "2003" at bounding box center [234, 106] width 38 height 22
click at [274, 178] on div "NOV" at bounding box center [277, 179] width 38 height 22
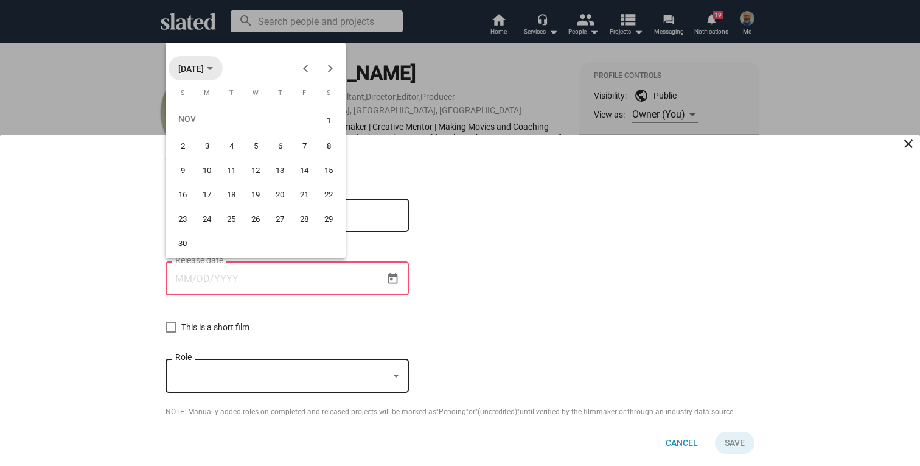
click at [213, 67] on polygon "Choose month and year" at bounding box center [210, 68] width 6 height 3
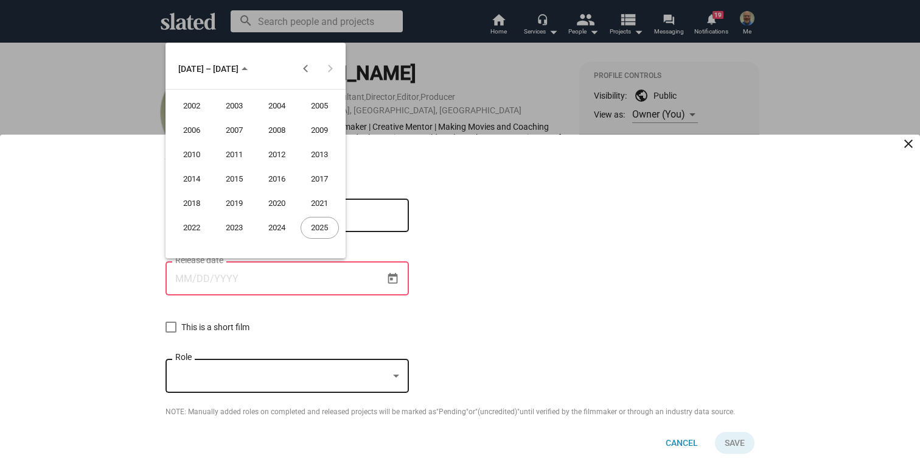
click at [236, 226] on div "2023" at bounding box center [234, 228] width 38 height 22
click at [281, 181] on div "NOV" at bounding box center [277, 179] width 38 height 22
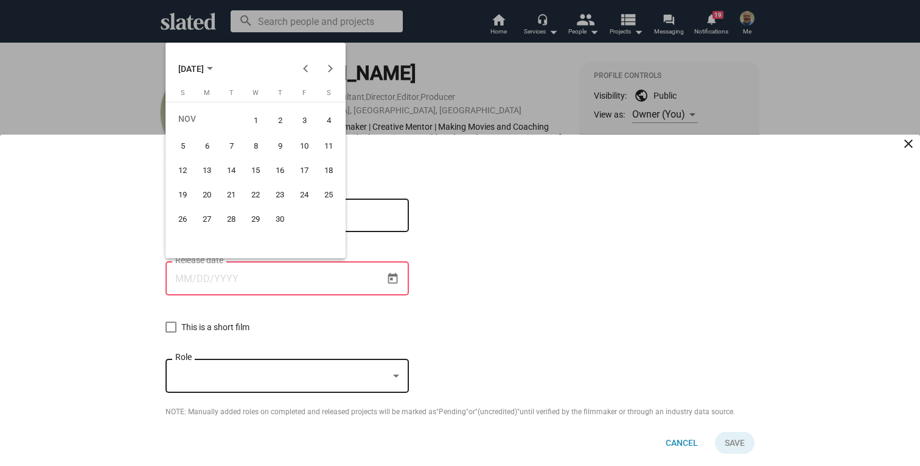
click at [330, 120] on div "4" at bounding box center [329, 120] width 22 height 25
type input "11/4/2023"
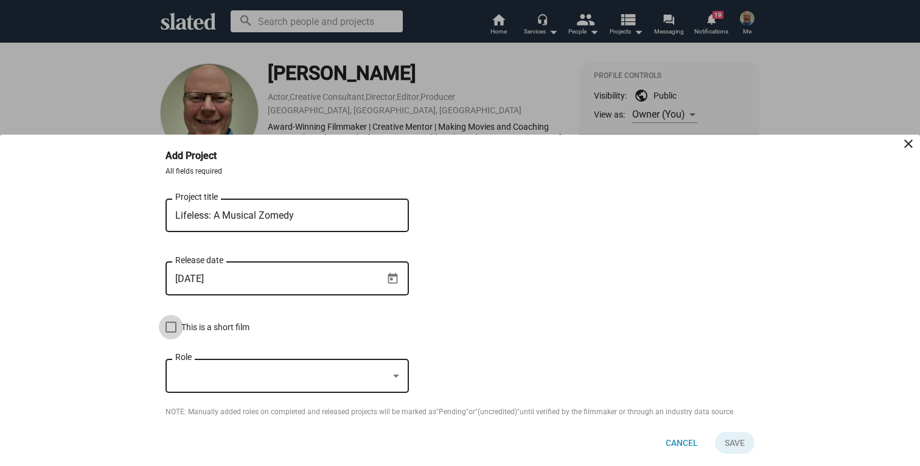
click at [173, 326] on span at bounding box center [171, 326] width 11 height 11
click at [171, 332] on input "This is a short film" at bounding box center [170, 332] width 1 height 1
checkbox input "true"
click at [396, 375] on div at bounding box center [396, 375] width 6 height 3
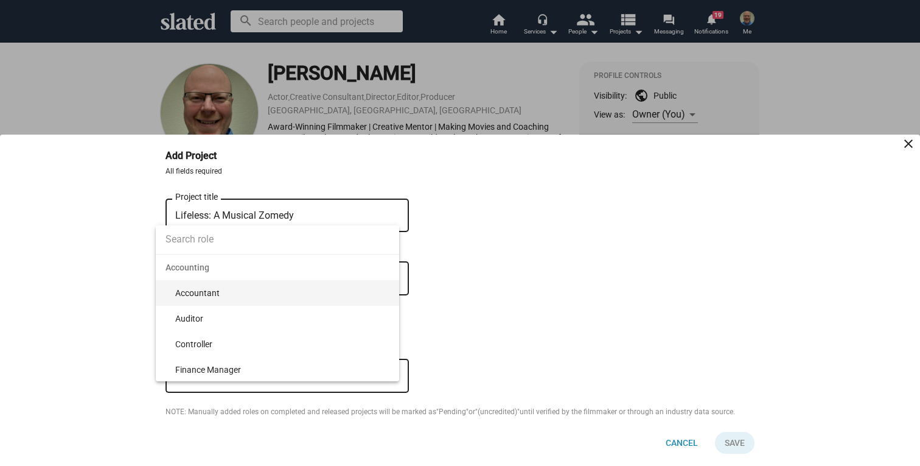
click at [226, 240] on input at bounding box center [277, 239] width 243 height 30
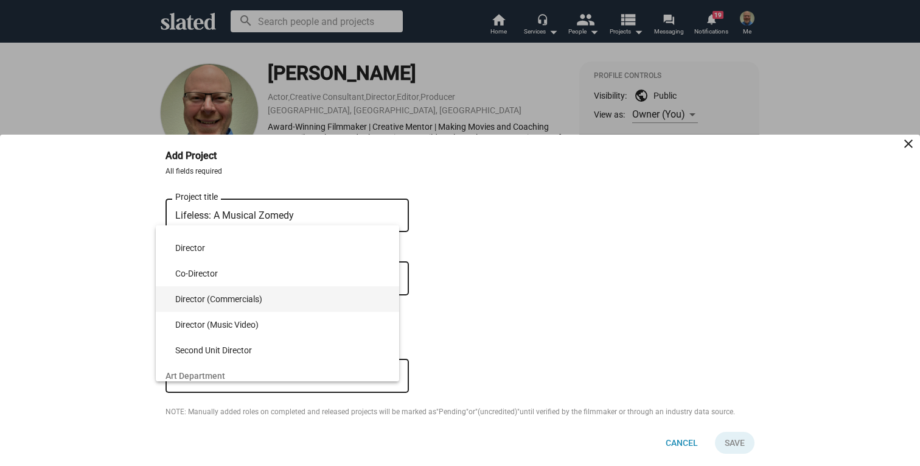
scroll to position [32, 0]
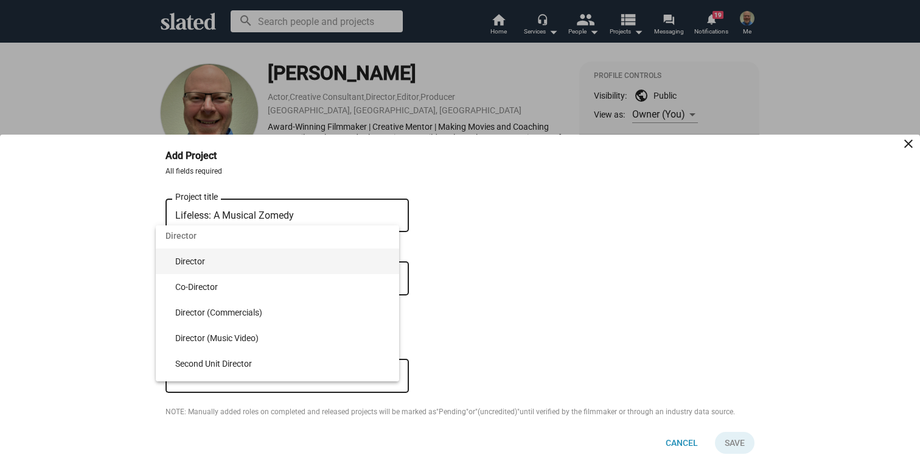
type input "director"
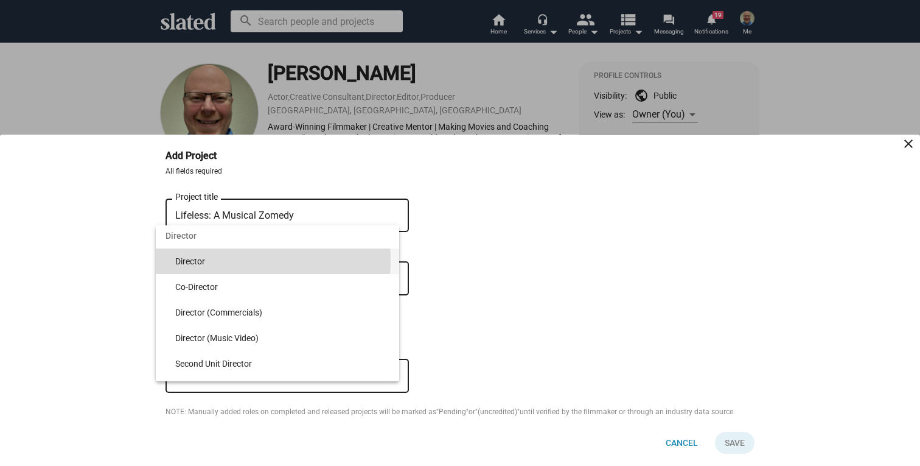
click at [215, 260] on span "Director" at bounding box center [282, 261] width 214 height 26
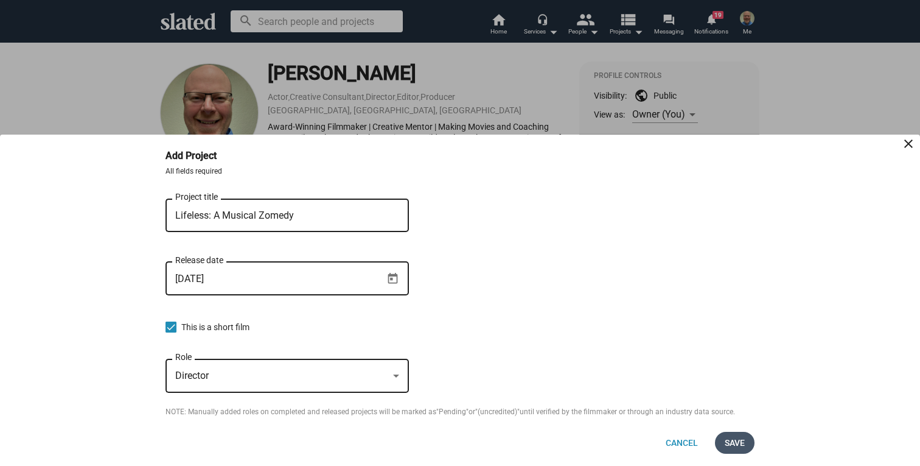
click at [735, 439] on span "Save" at bounding box center [735, 442] width 20 height 22
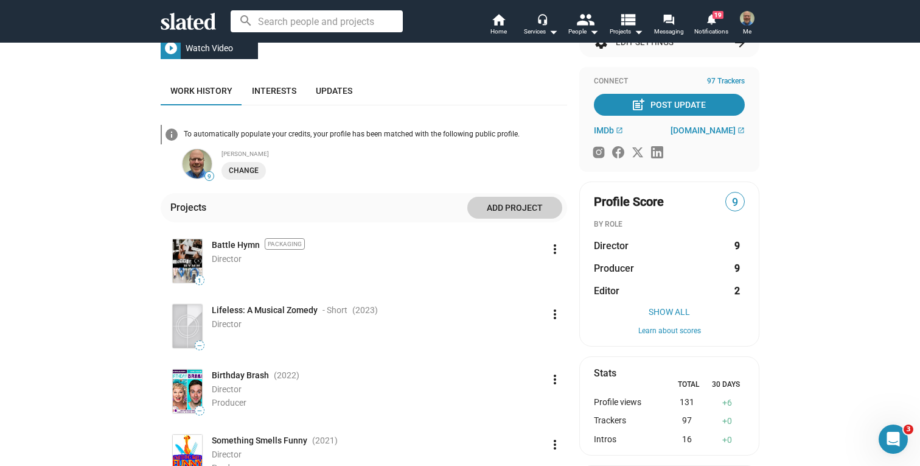
scroll to position [133, 0]
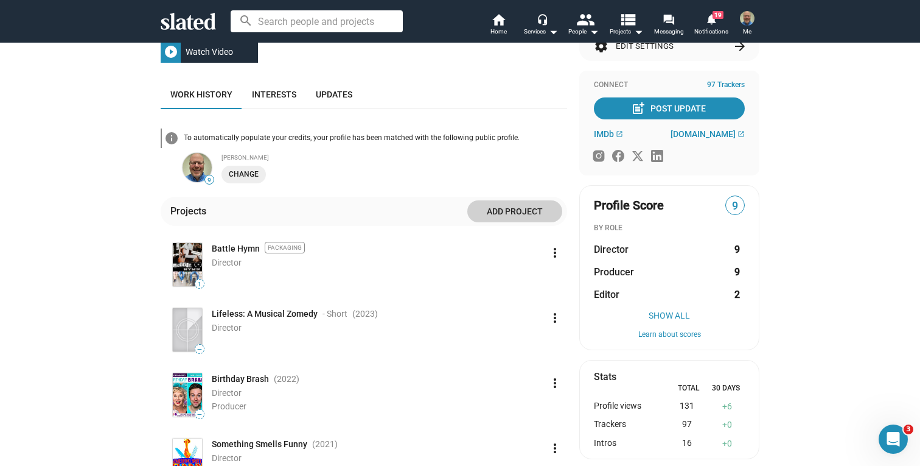
click at [551, 318] on mat-icon "more_vert" at bounding box center [555, 317] width 15 height 15
click at [511, 344] on button "Edit" at bounding box center [529, 344] width 68 height 19
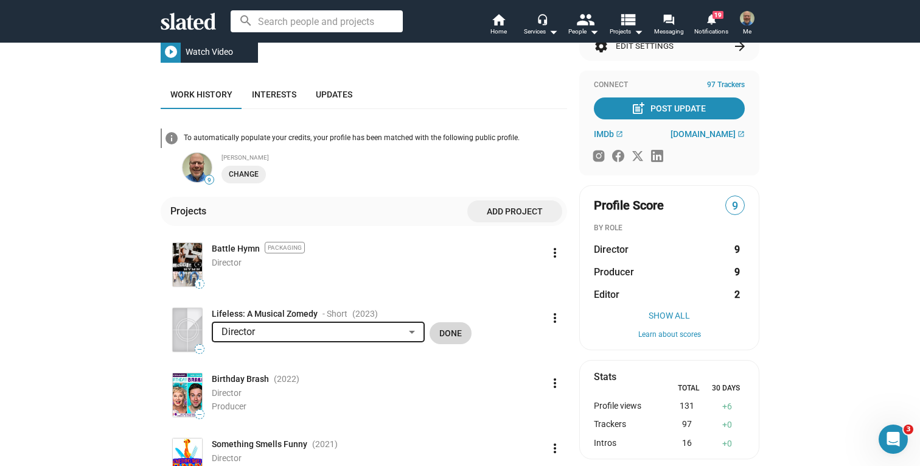
click at [455, 337] on span "Done" at bounding box center [450, 333] width 23 height 22
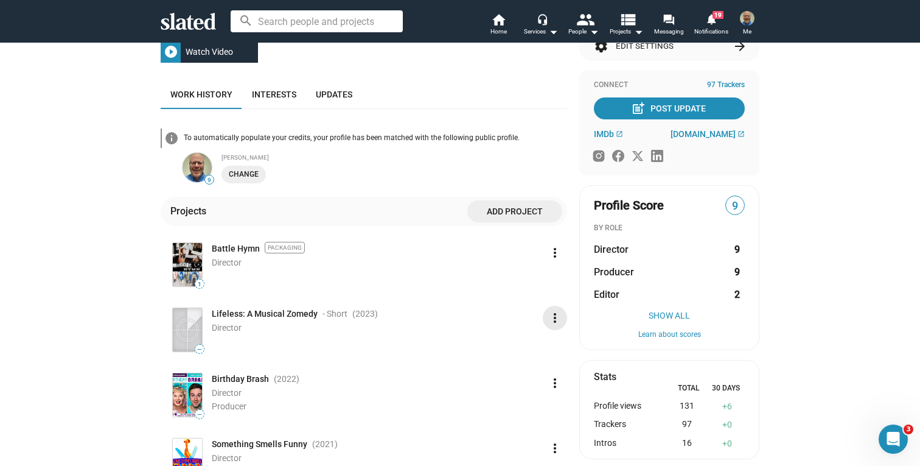
click at [549, 316] on mat-icon "more_vert" at bounding box center [555, 317] width 15 height 15
click at [513, 341] on button "Edit" at bounding box center [529, 344] width 68 height 19
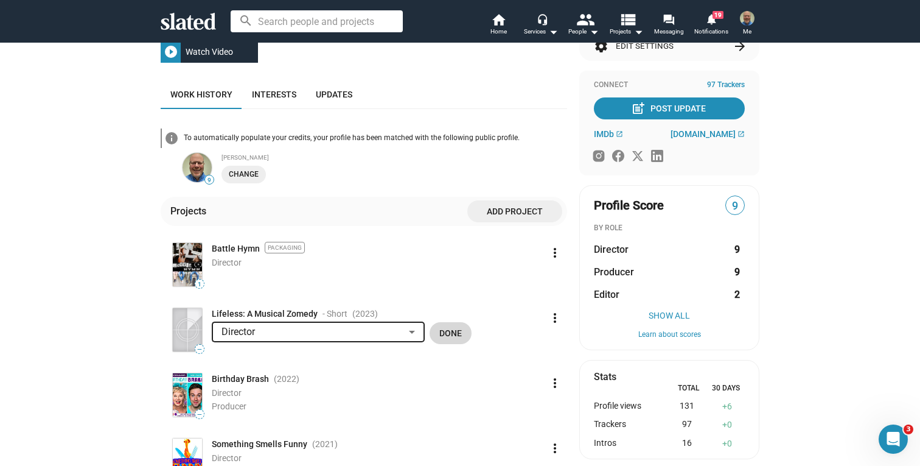
click at [443, 334] on span "Done" at bounding box center [450, 333] width 23 height 22
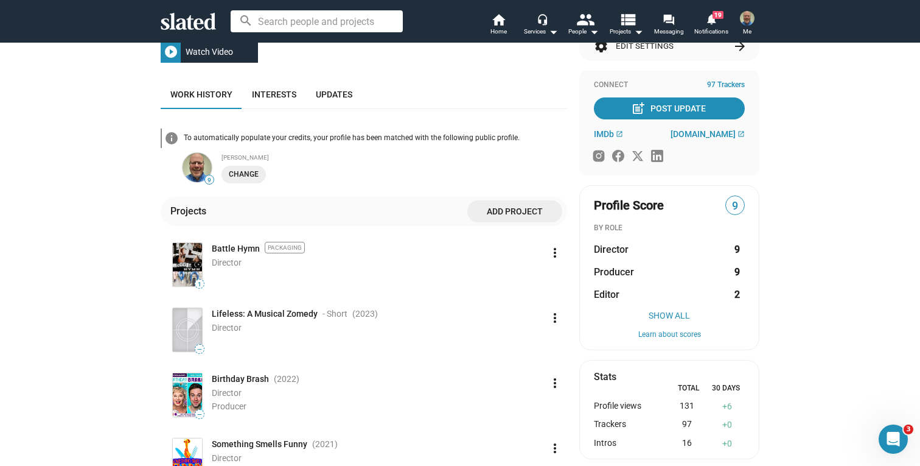
drag, startPoint x: 276, startPoint y: 313, endPoint x: 282, endPoint y: 313, distance: 6.1
click at [276, 313] on span "Lifeless: A Musical Zomedy" at bounding box center [265, 314] width 106 height 12
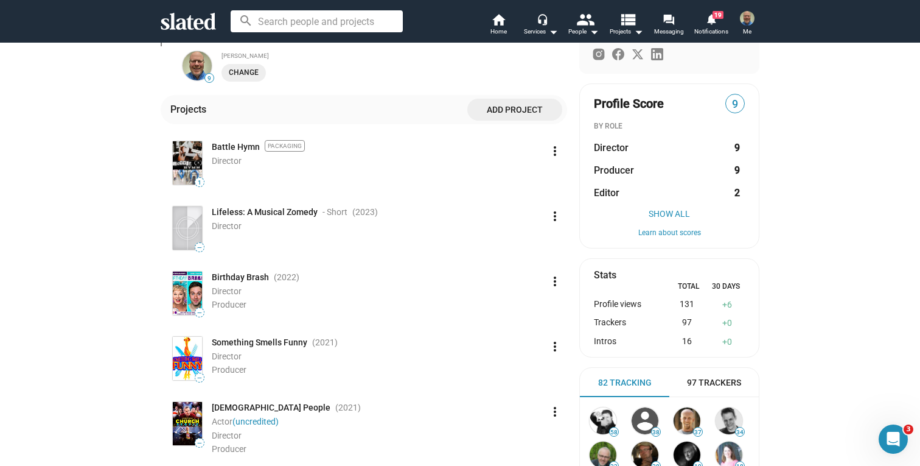
scroll to position [243, 0]
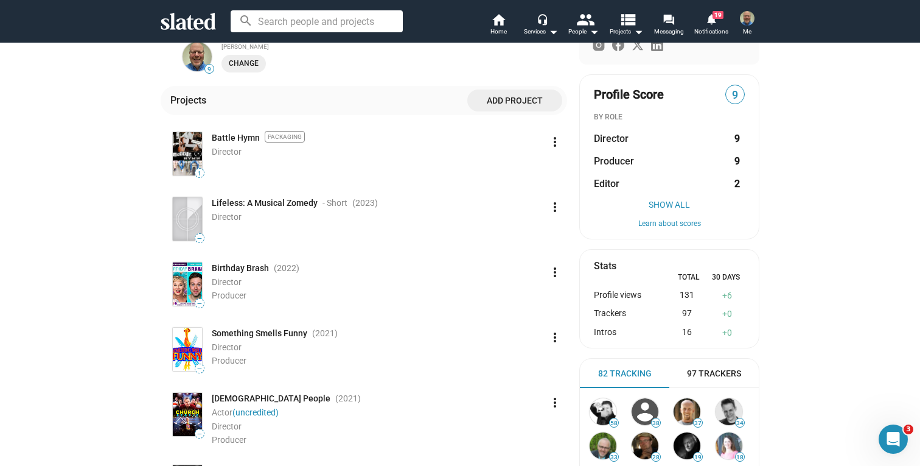
click at [552, 271] on mat-icon "more_vert" at bounding box center [555, 272] width 15 height 15
click at [514, 298] on button "Edit" at bounding box center [529, 299] width 68 height 19
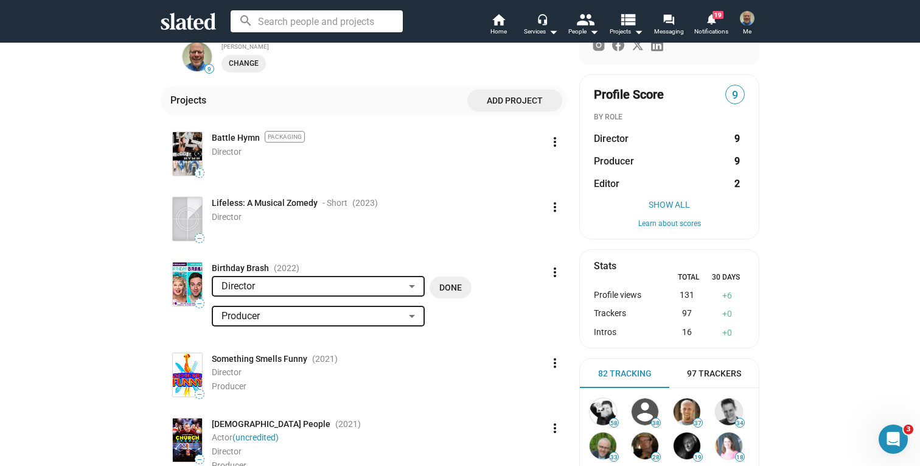
click at [455, 285] on span "Done" at bounding box center [450, 287] width 23 height 22
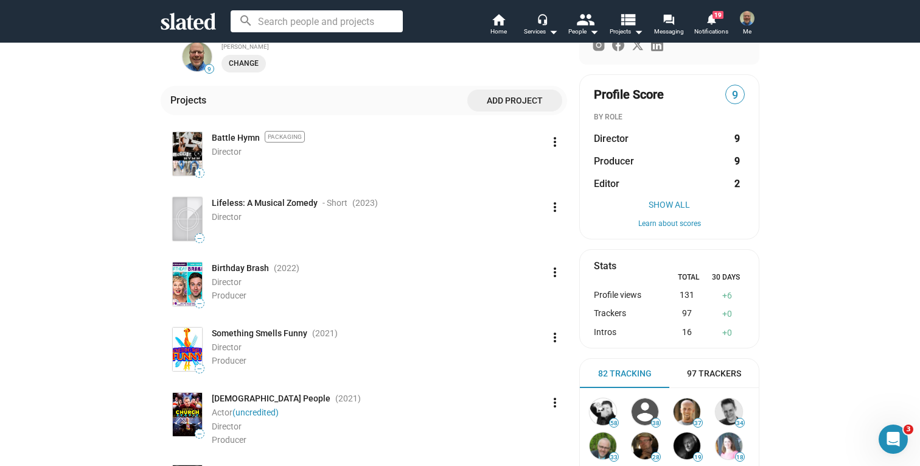
click at [548, 203] on mat-icon "more_vert" at bounding box center [555, 207] width 15 height 15
click at [524, 231] on button "Edit" at bounding box center [529, 234] width 68 height 19
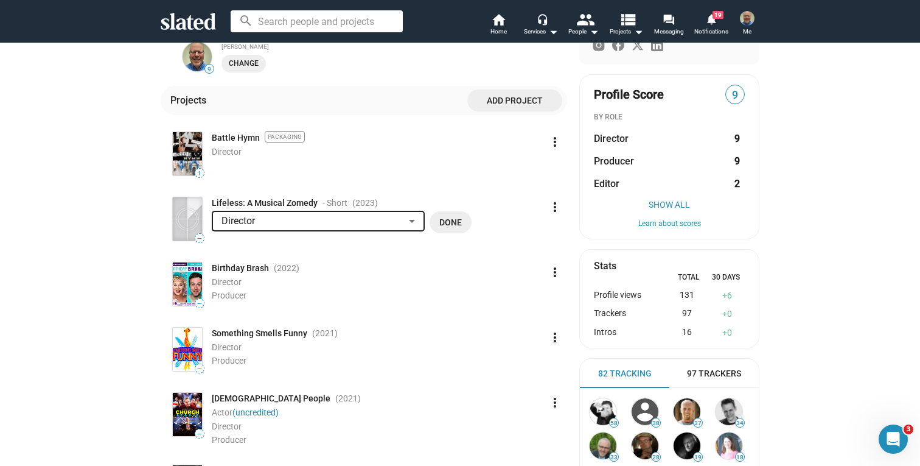
click at [410, 222] on div at bounding box center [412, 221] width 11 height 10
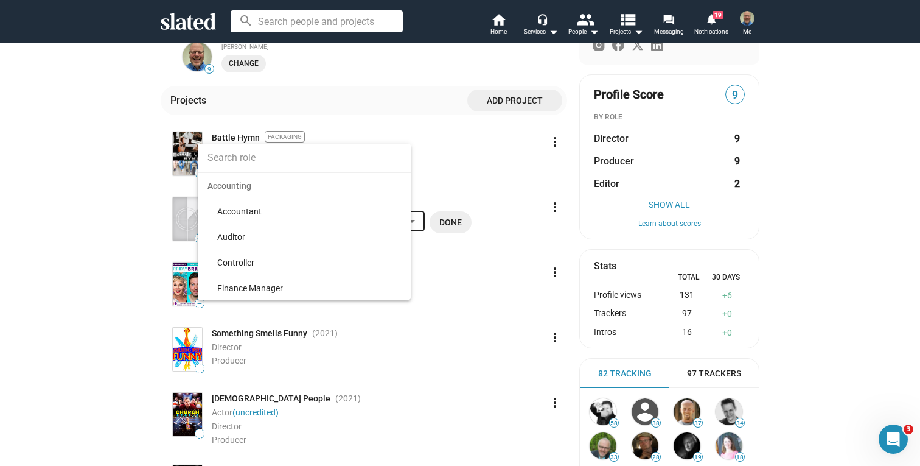
scroll to position [3743, 0]
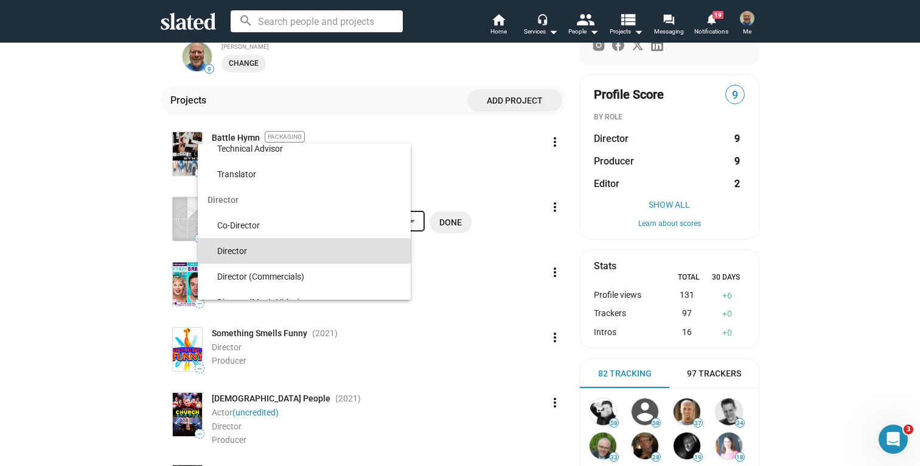
click at [306, 247] on span "Director" at bounding box center [309, 251] width 184 height 26
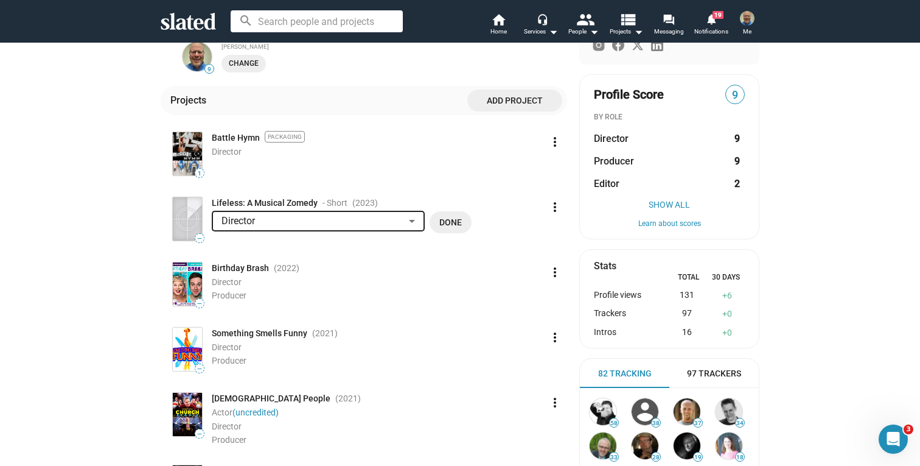
click at [408, 218] on div at bounding box center [412, 221] width 11 height 10
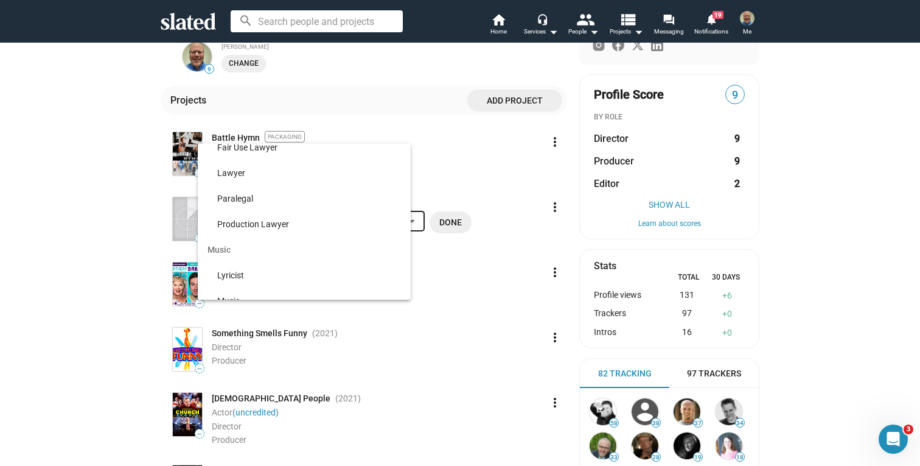
scroll to position [5199, 0]
click at [456, 225] on div at bounding box center [460, 233] width 920 height 466
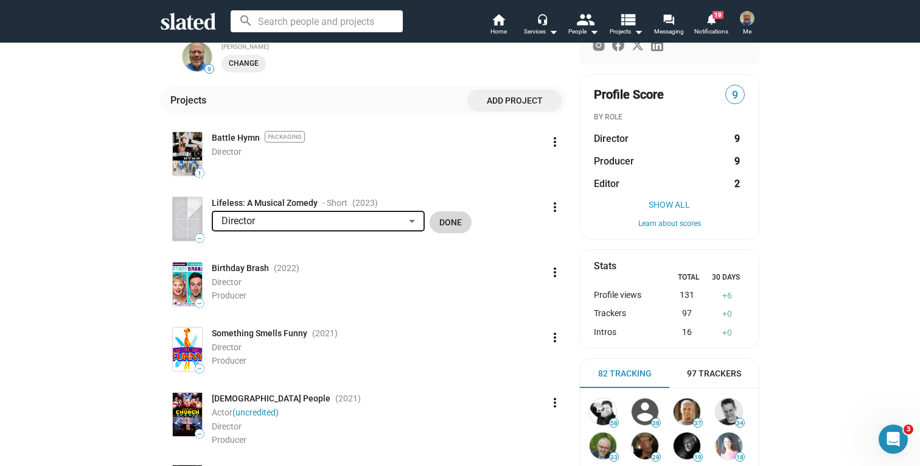
click at [444, 227] on span "Done" at bounding box center [450, 222] width 23 height 22
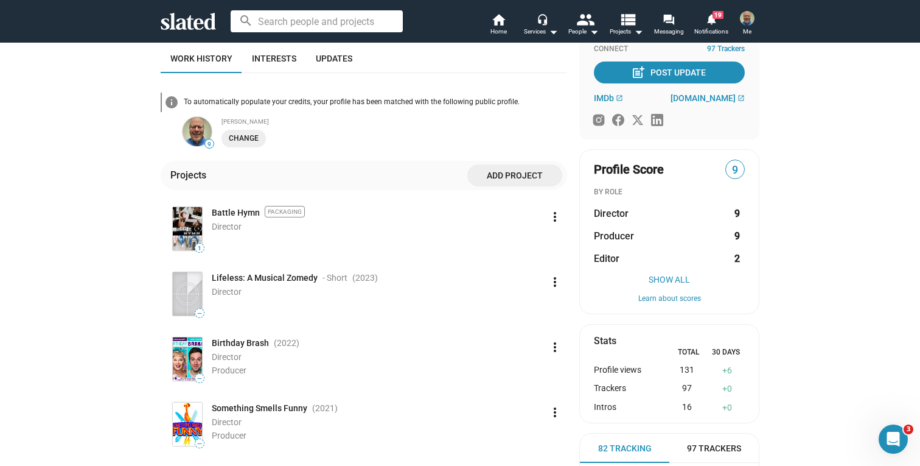
scroll to position [0, 0]
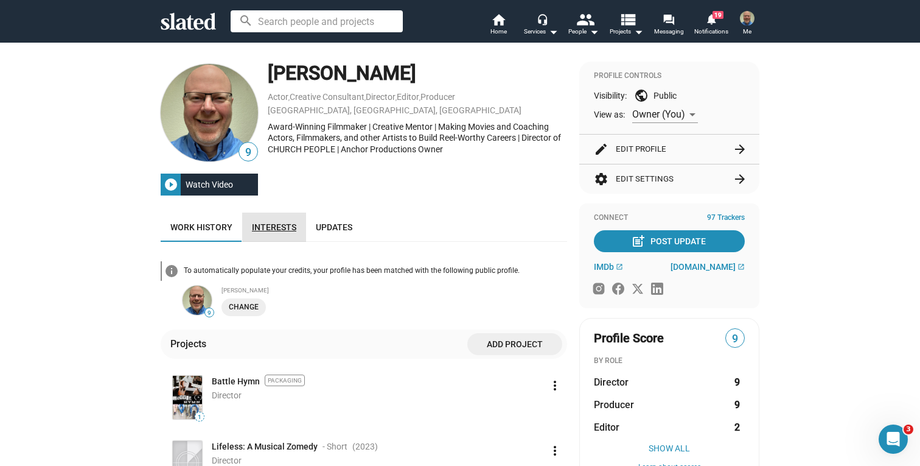
click at [287, 228] on span "Interests" at bounding box center [274, 227] width 44 height 10
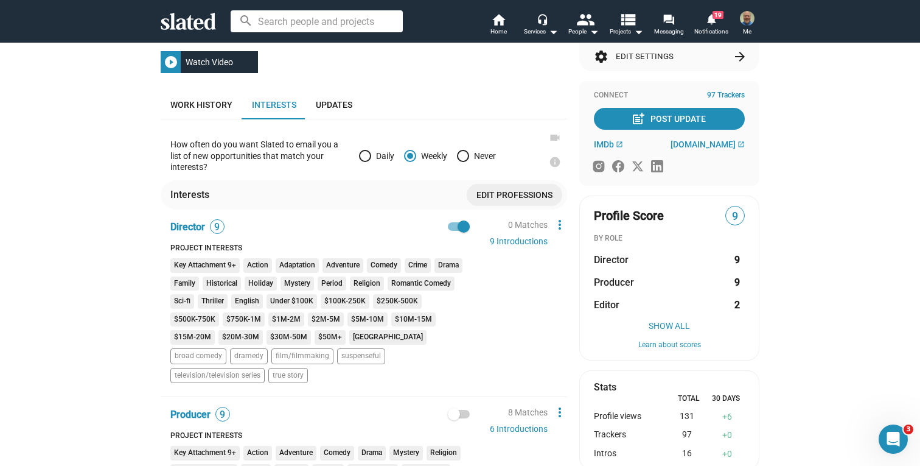
scroll to position [125, 0]
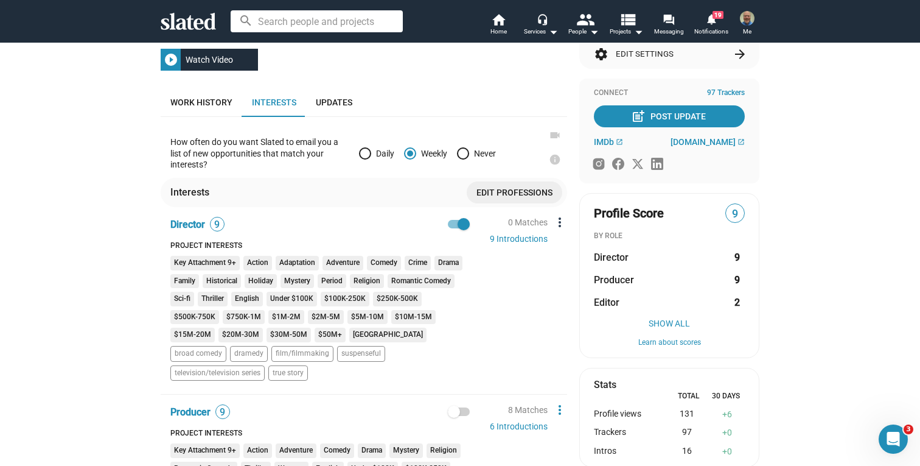
click at [554, 219] on mat-icon "more_vert" at bounding box center [560, 222] width 15 height 15
click at [554, 240] on button "Edit" at bounding box center [582, 243] width 68 height 19
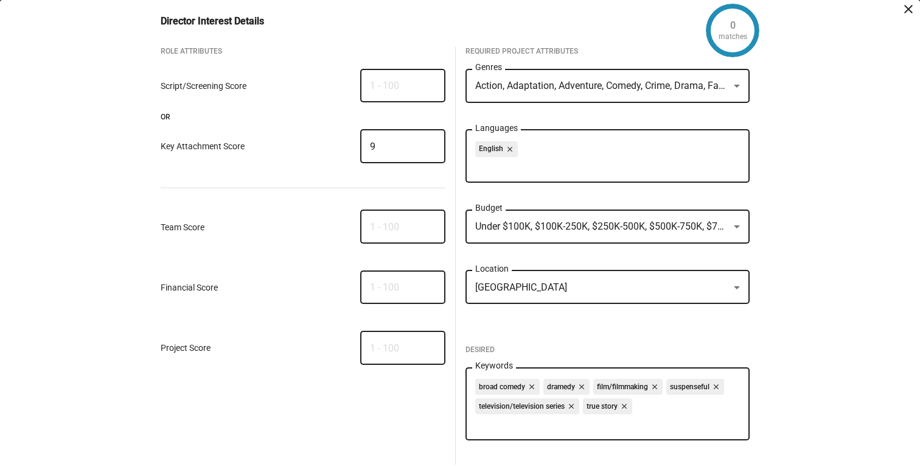
click at [544, 82] on span "Action, Adaptation, Adventure, Comedy, Crime, Drama, Family, Historical, Holida…" at bounding box center [771, 86] width 593 height 12
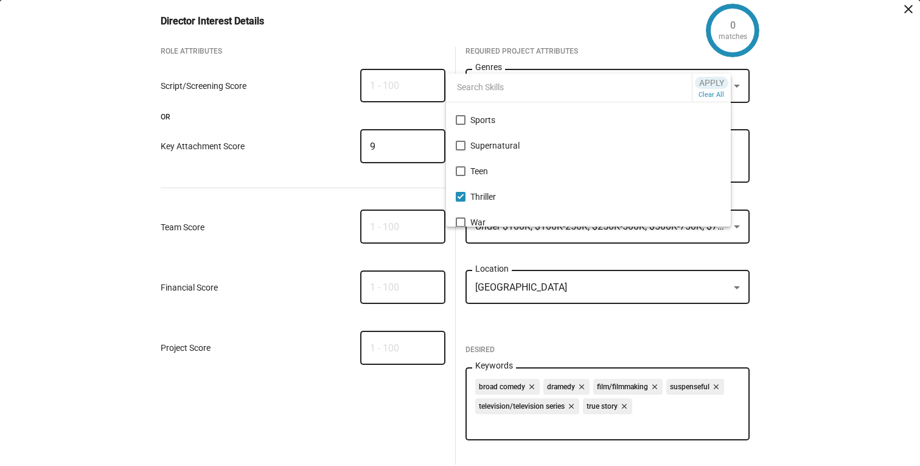
scroll to position [770, 0]
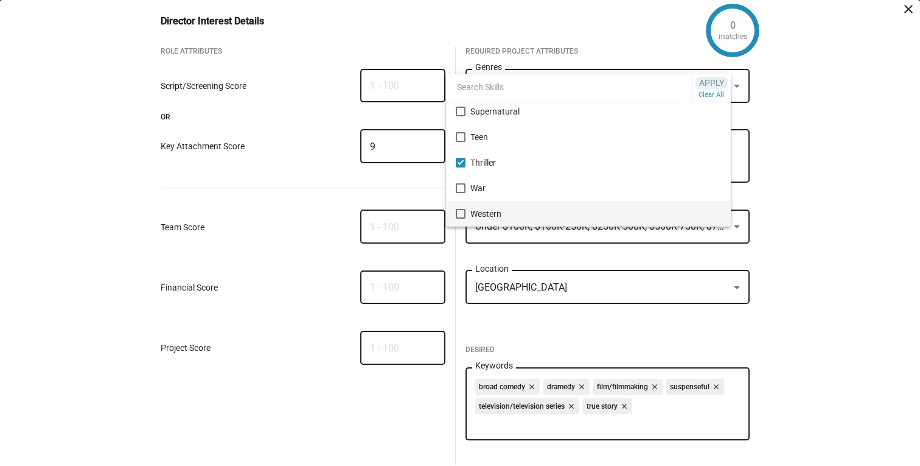
click at [459, 214] on mat-pseudo-checkbox at bounding box center [461, 214] width 10 height 10
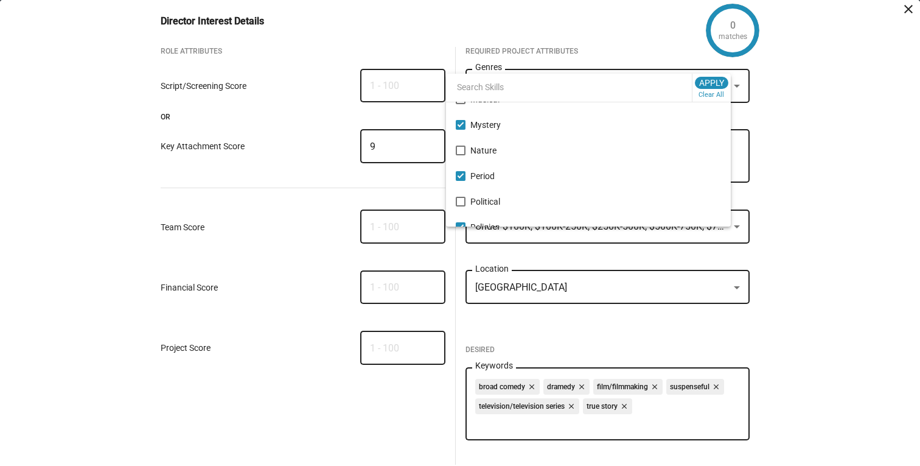
scroll to position [500, 0]
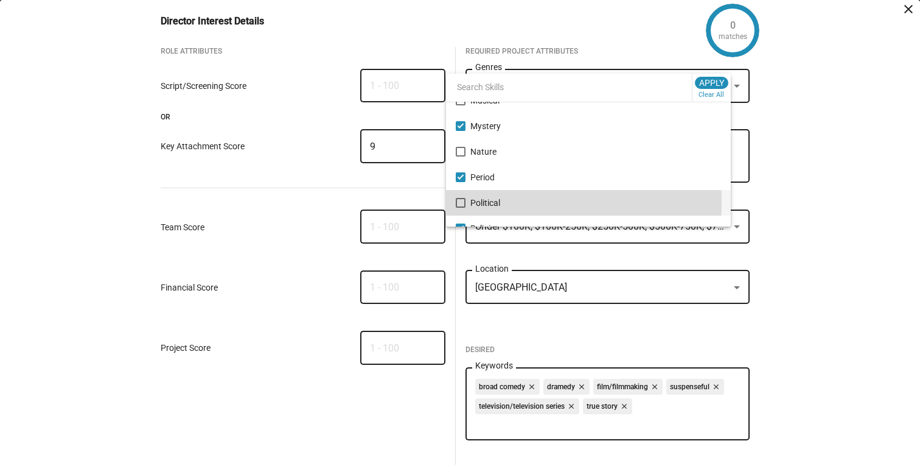
click at [458, 203] on mat-pseudo-checkbox at bounding box center [461, 203] width 10 height 10
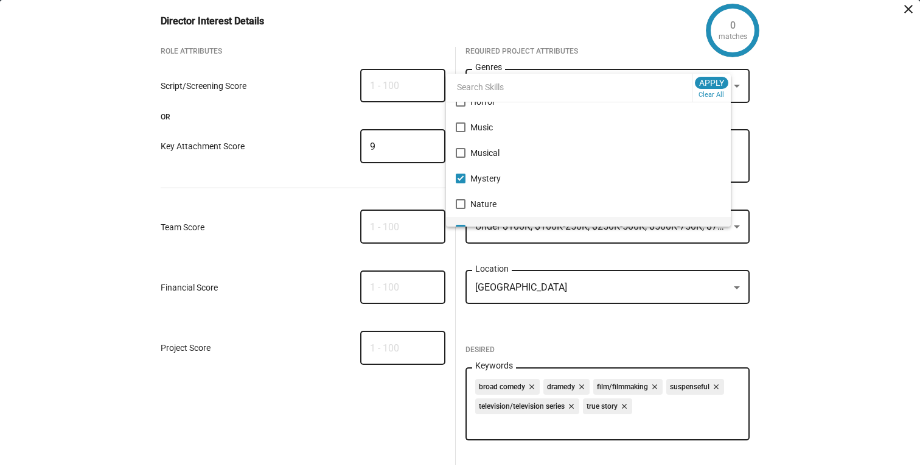
scroll to position [437, 0]
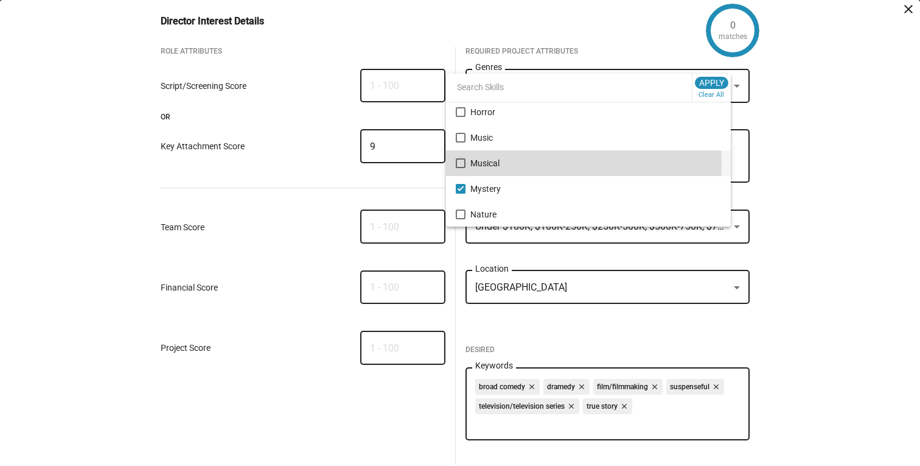
click at [459, 162] on mat-pseudo-checkbox at bounding box center [461, 163] width 10 height 10
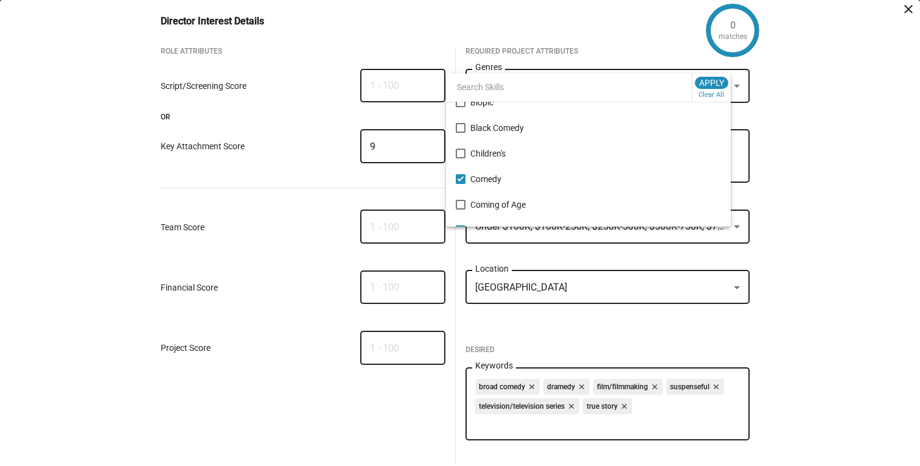
scroll to position [0, 0]
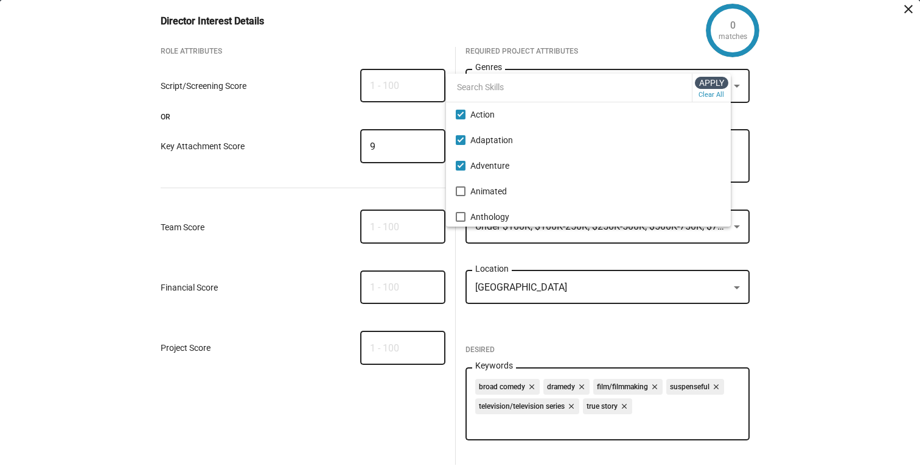
click at [714, 80] on span "Apply" at bounding box center [711, 83] width 25 height 12
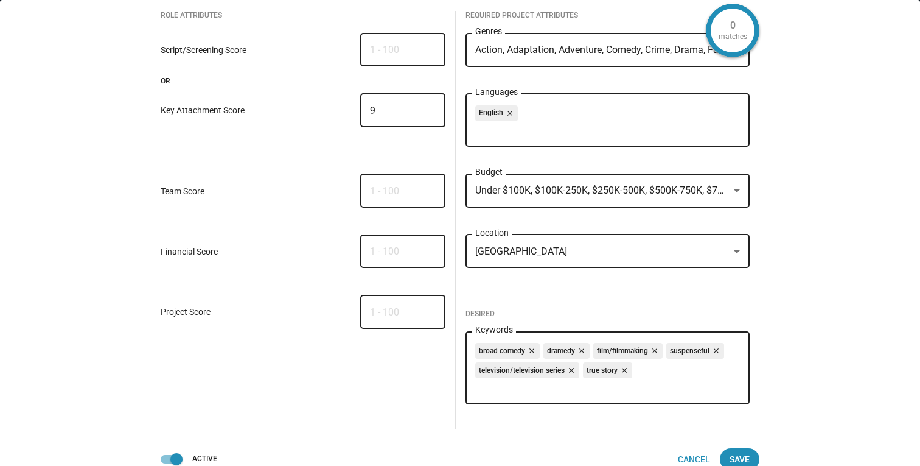
scroll to position [52, 0]
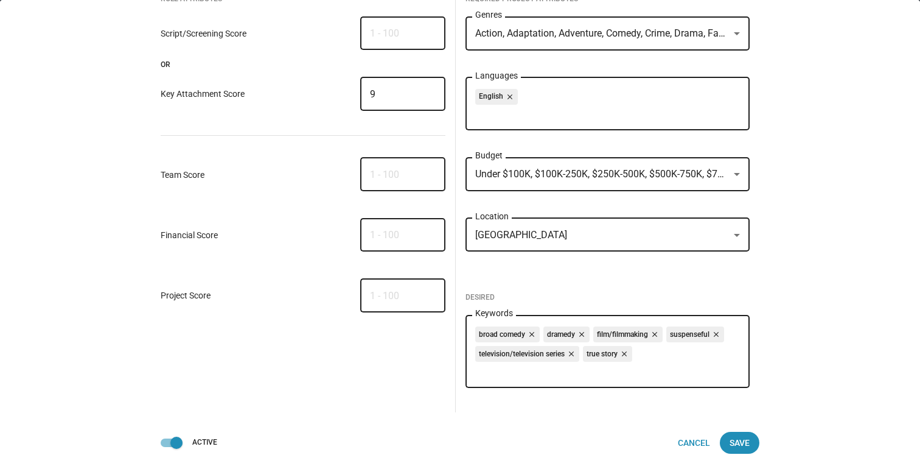
click at [656, 175] on span "Under $100K, $100K-250K, $250K-500K, $500K-750K, $750K-1M, $1M-2M, $2M-5M, $5M-…" at bounding box center [795, 174] width 641 height 12
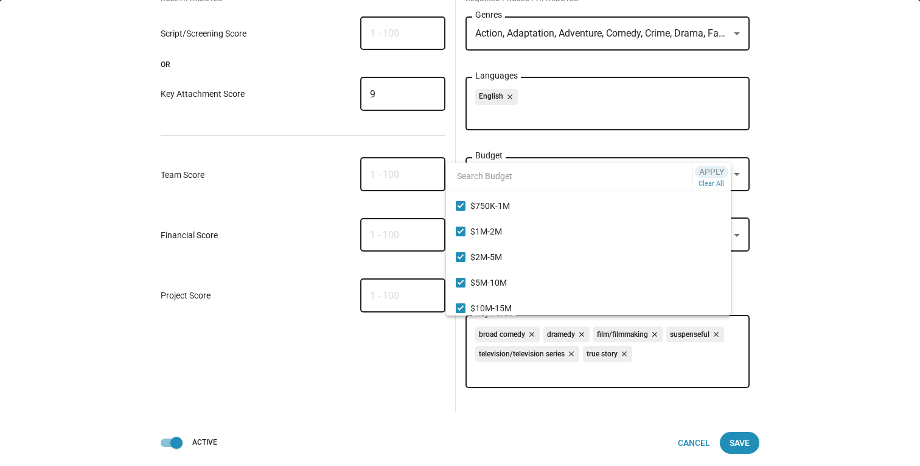
scroll to position [0, 0]
click at [784, 230] on div at bounding box center [460, 233] width 920 height 466
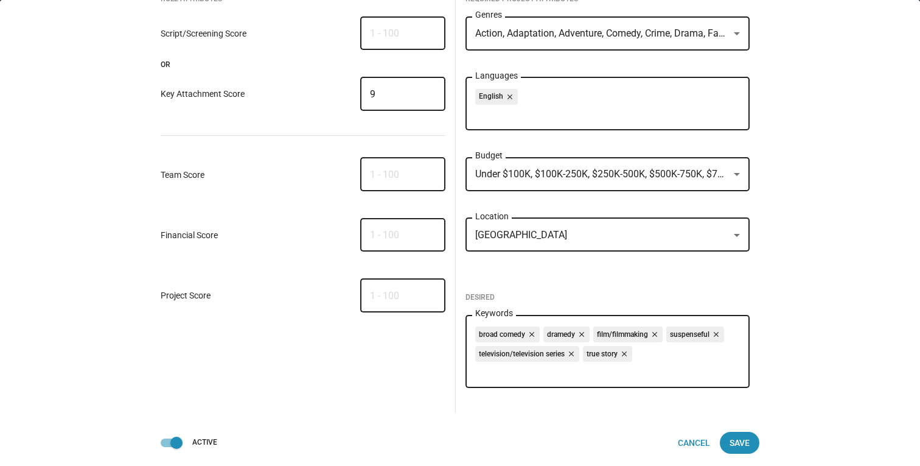
scroll to position [57, 0]
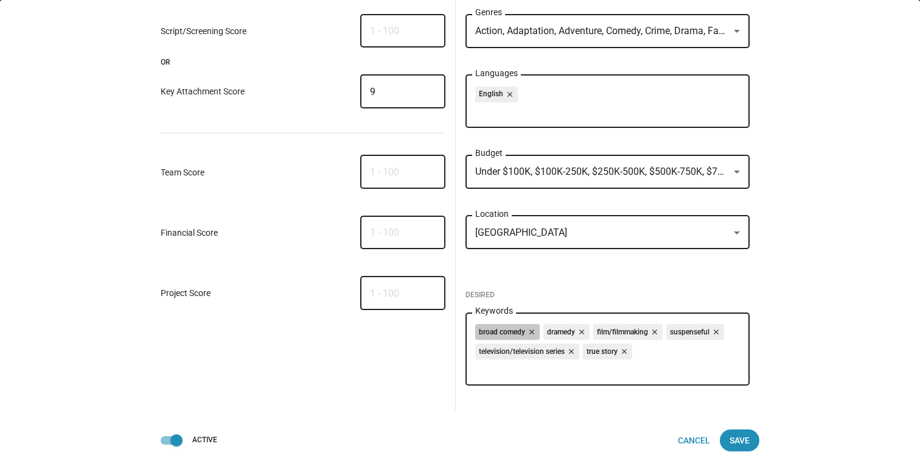
click at [652, 354] on div "broad comedy close dramedy close film/filmmaking close suspenseful close televi…" at bounding box center [607, 343] width 265 height 39
click at [651, 354] on div "broad comedy close dramedy close film/filmmaking close suspenseful close televi…" at bounding box center [607, 343] width 265 height 39
click at [654, 348] on div "broad comedy close dramedy close film/filmmaking close suspenseful close televi…" at bounding box center [607, 343] width 265 height 39
click at [669, 351] on div "broad comedy close dramedy close film/filmmaking close suspenseful close televi…" at bounding box center [607, 343] width 265 height 39
click at [655, 353] on div "broad comedy close dramedy close film/filmmaking close suspenseful close televi…" at bounding box center [607, 343] width 265 height 39
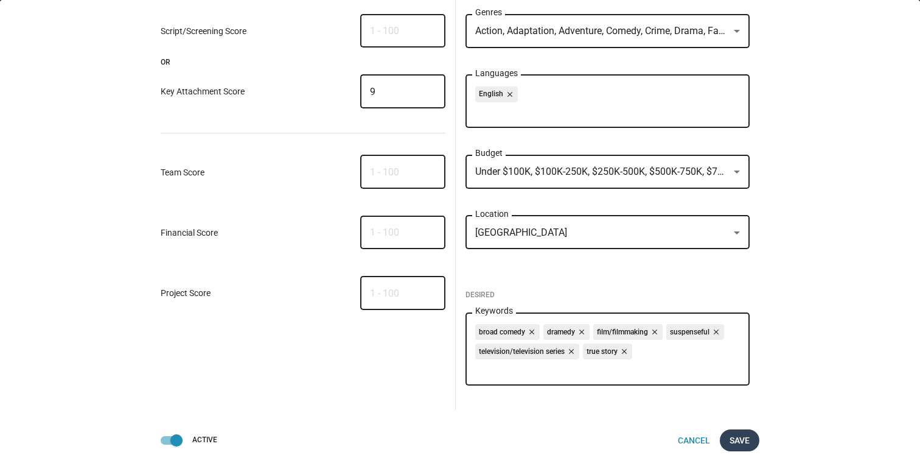
click at [739, 434] on span "Save" at bounding box center [740, 440] width 20 height 22
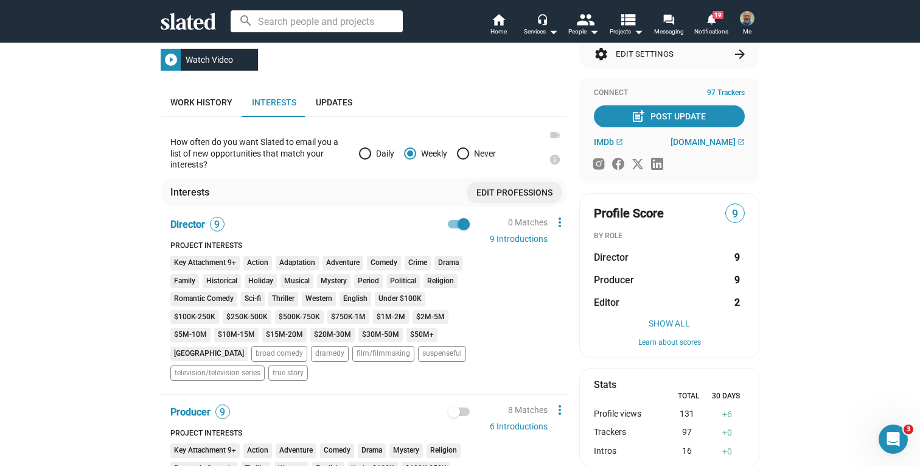
click at [733, 212] on span "9" at bounding box center [735, 214] width 18 height 16
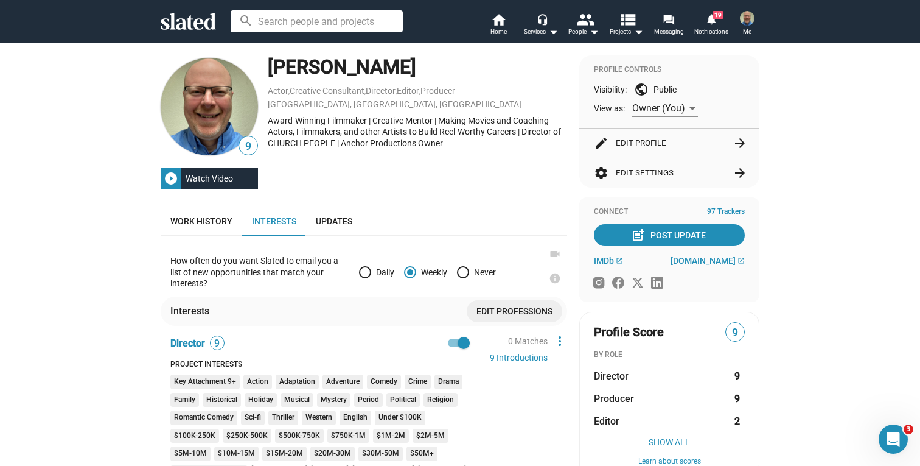
scroll to position [0, 0]
